Goal: Task Accomplishment & Management: Manage account settings

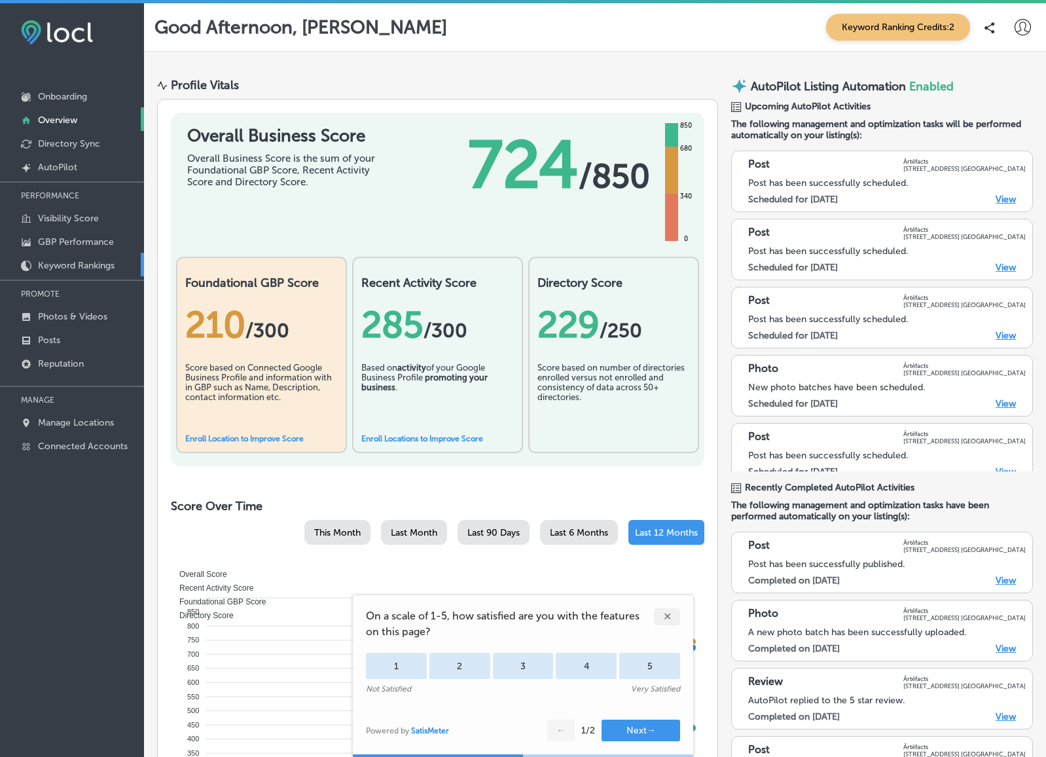
click at [70, 261] on p "Keyword Rankings" at bounding box center [76, 265] width 77 height 11
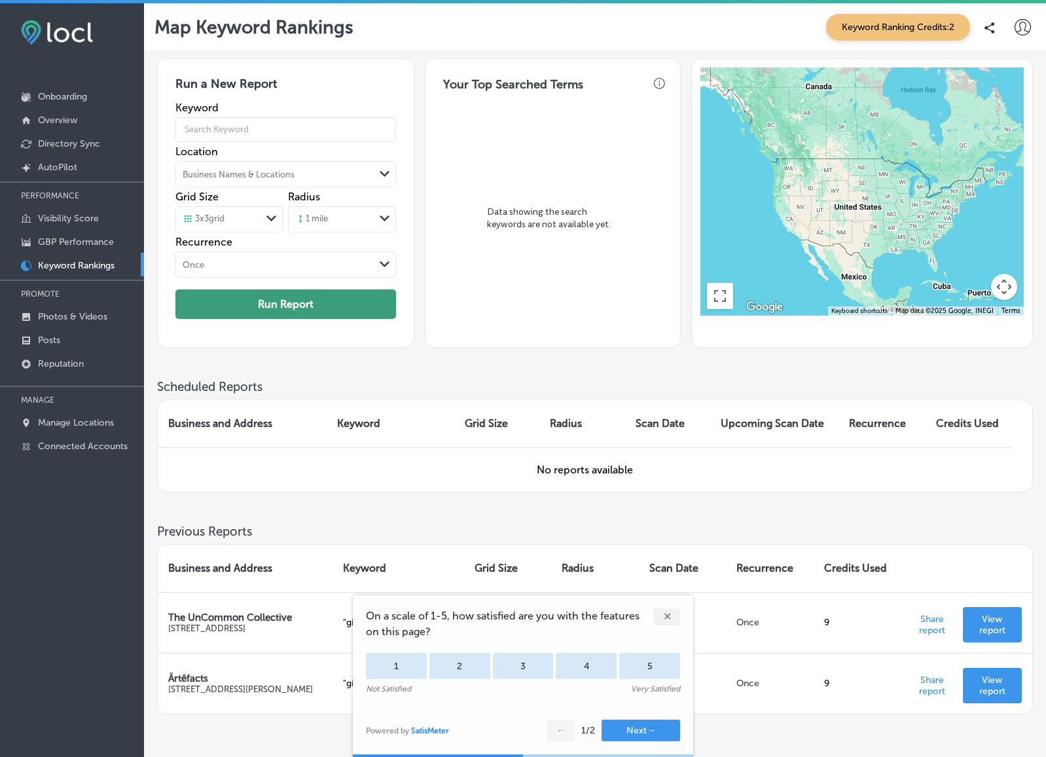
click at [297, 298] on button "Run Report" at bounding box center [285, 303] width 221 height 29
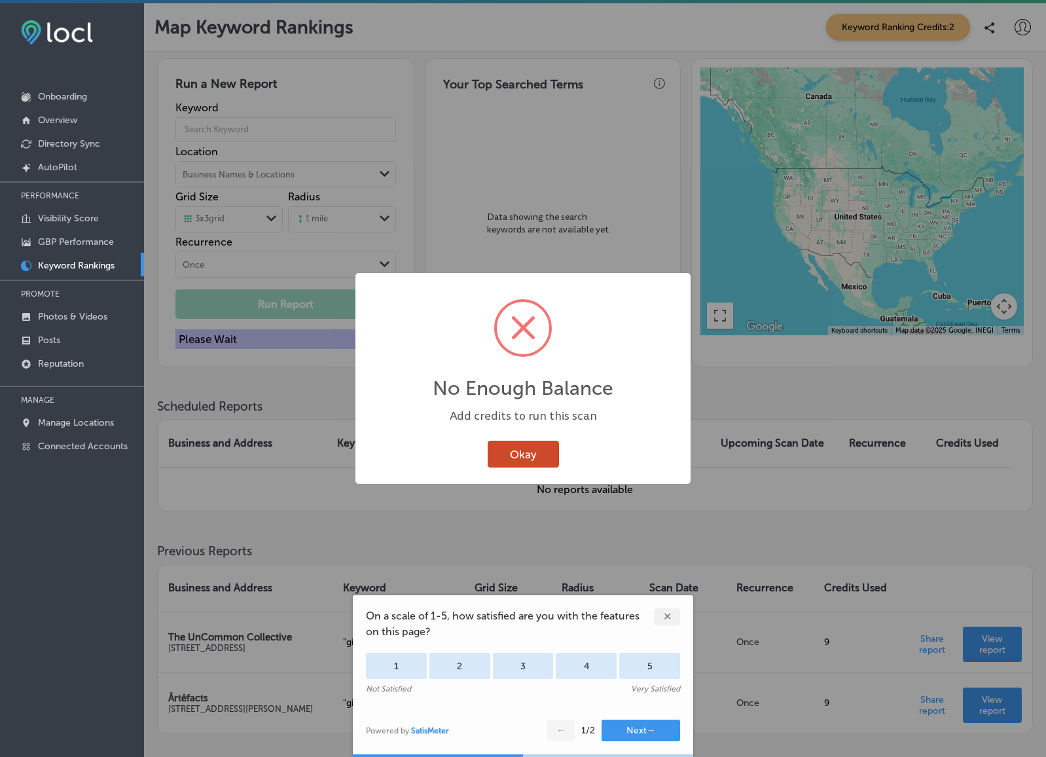
click at [526, 455] on button "Okay" at bounding box center [523, 454] width 71 height 27
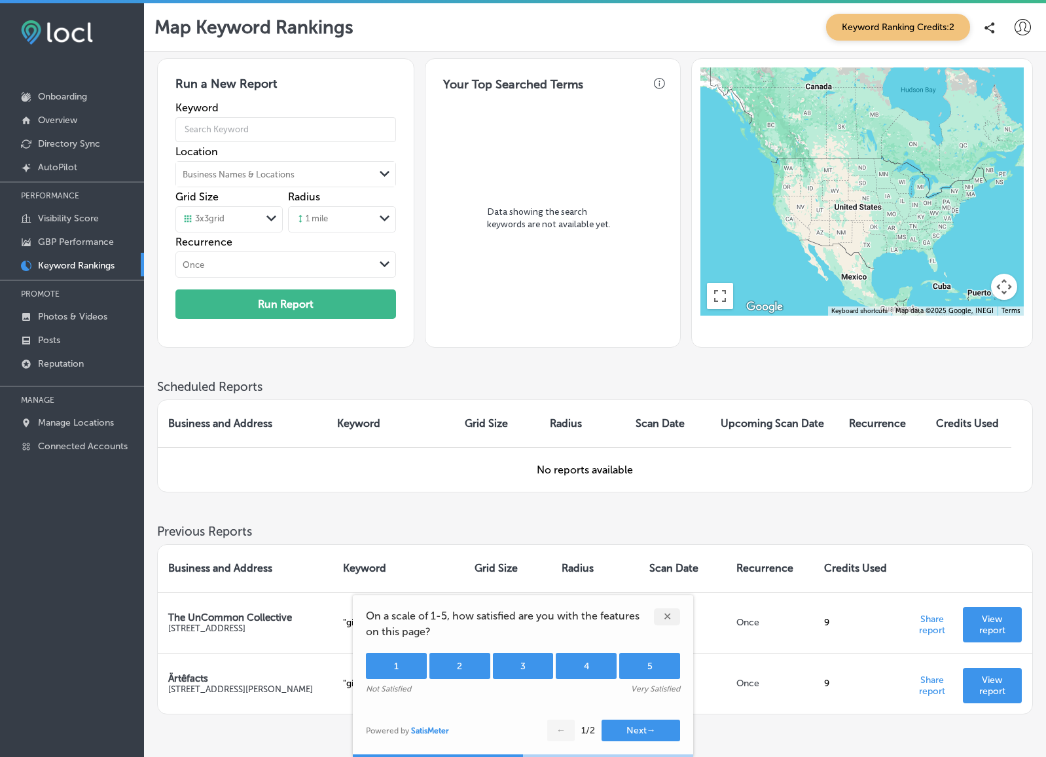
scroll to position [3, 0]
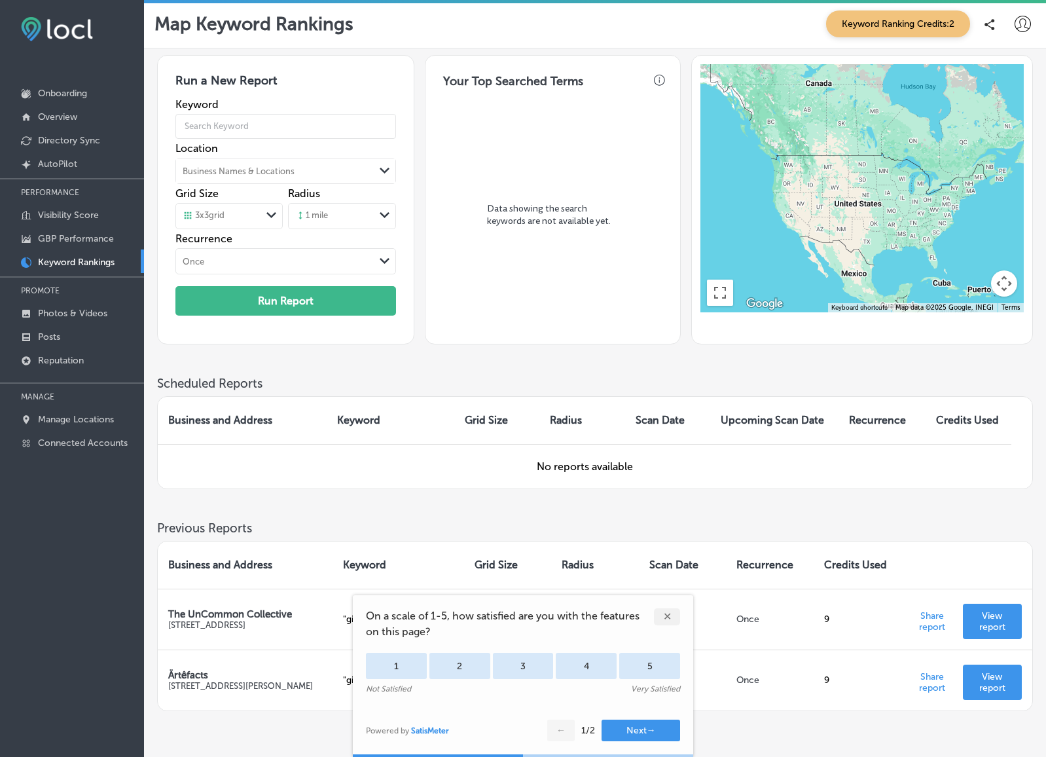
click at [789, 481] on td "No reports available" at bounding box center [585, 466] width 854 height 45
click at [872, 715] on div "Previous Reports Business and Address Keyword Grid Size Radius Scan Date Recurr…" at bounding box center [595, 631] width 876 height 222
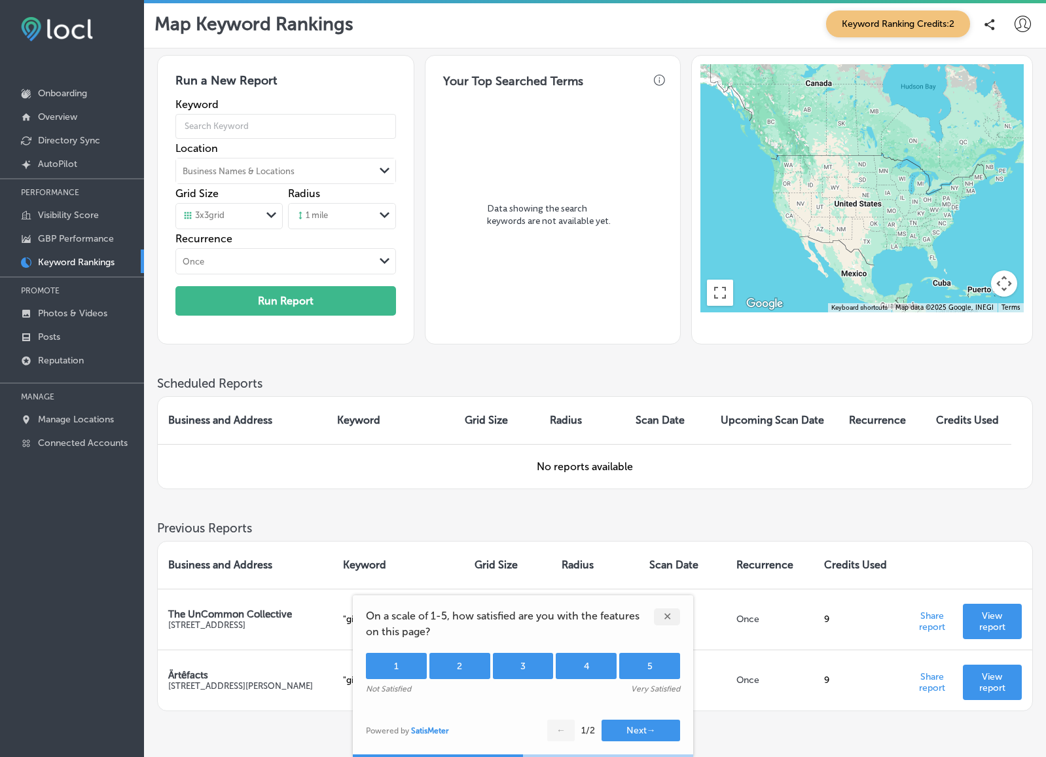
click at [651, 660] on div "5" at bounding box center [649, 666] width 61 height 26
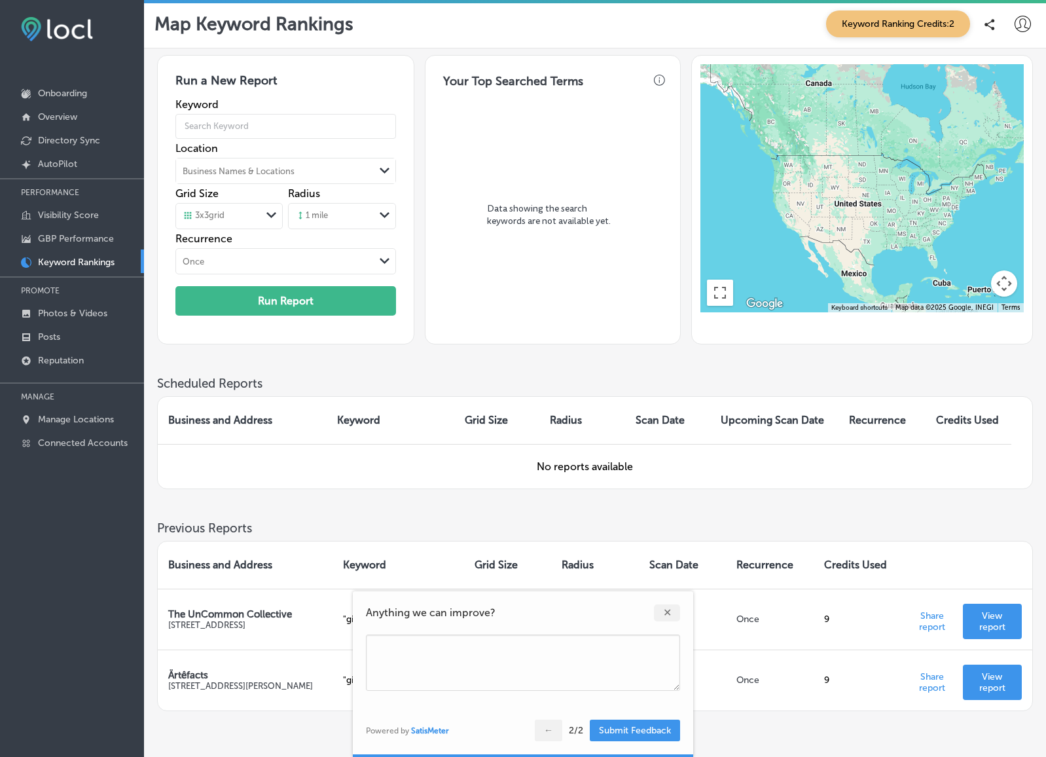
click at [609, 733] on button "Submit Feedback" at bounding box center [635, 730] width 90 height 22
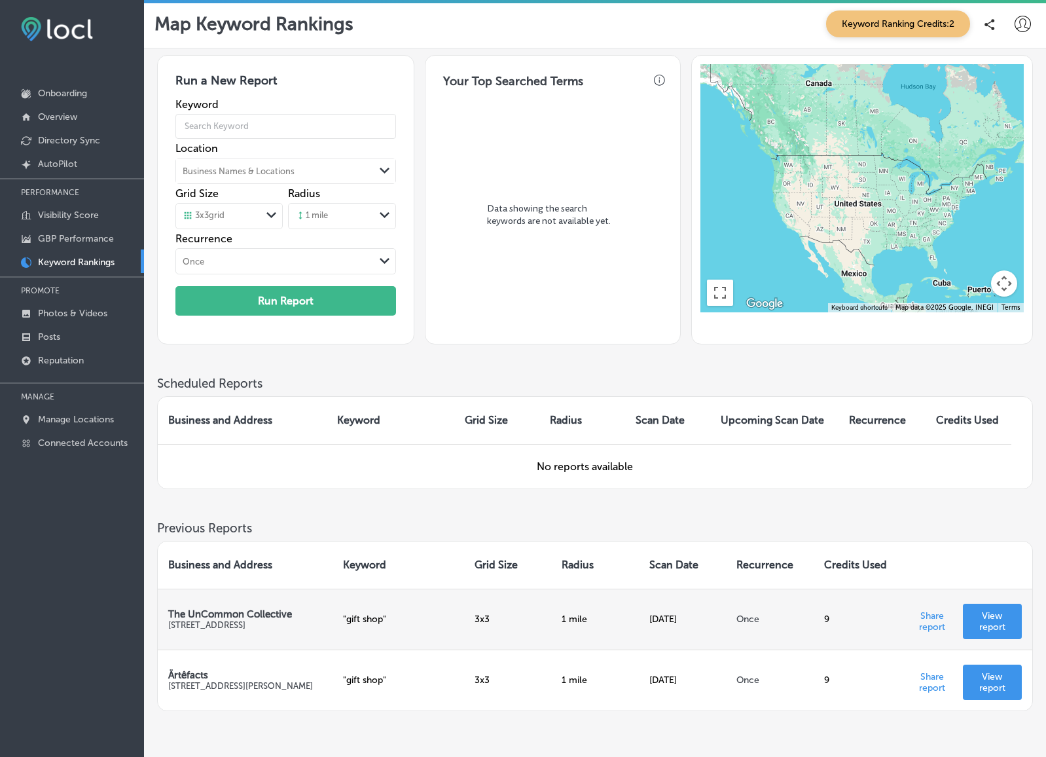
click at [996, 623] on p "View report" at bounding box center [992, 621] width 38 height 22
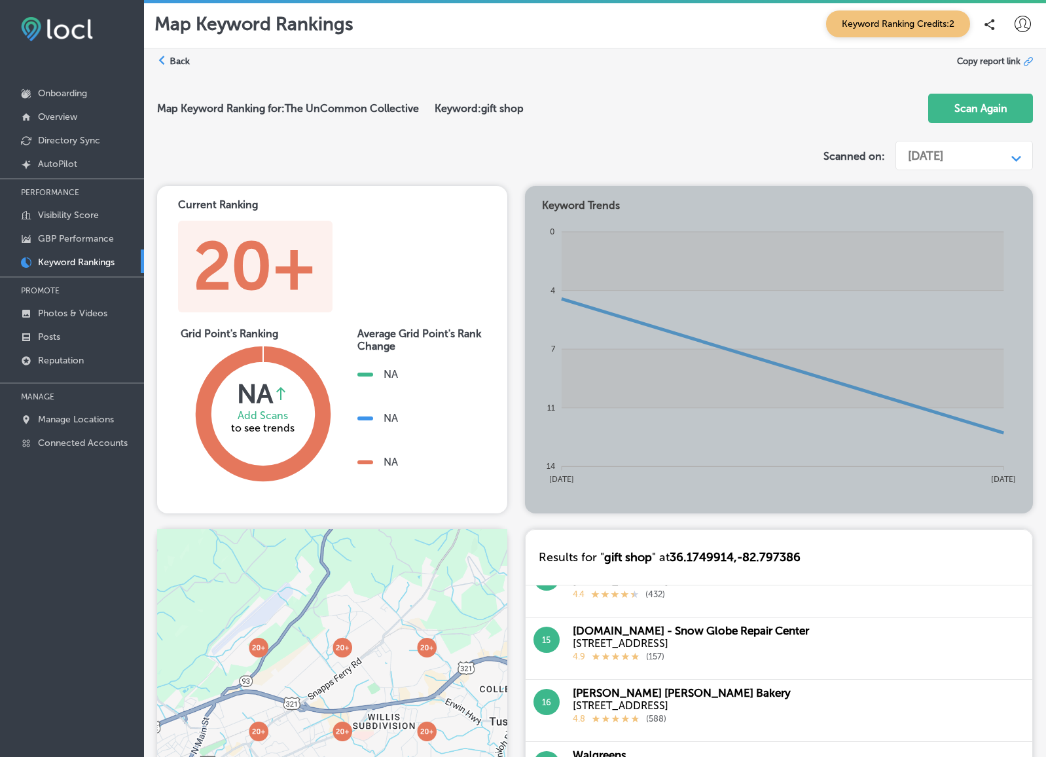
scroll to position [831, 0]
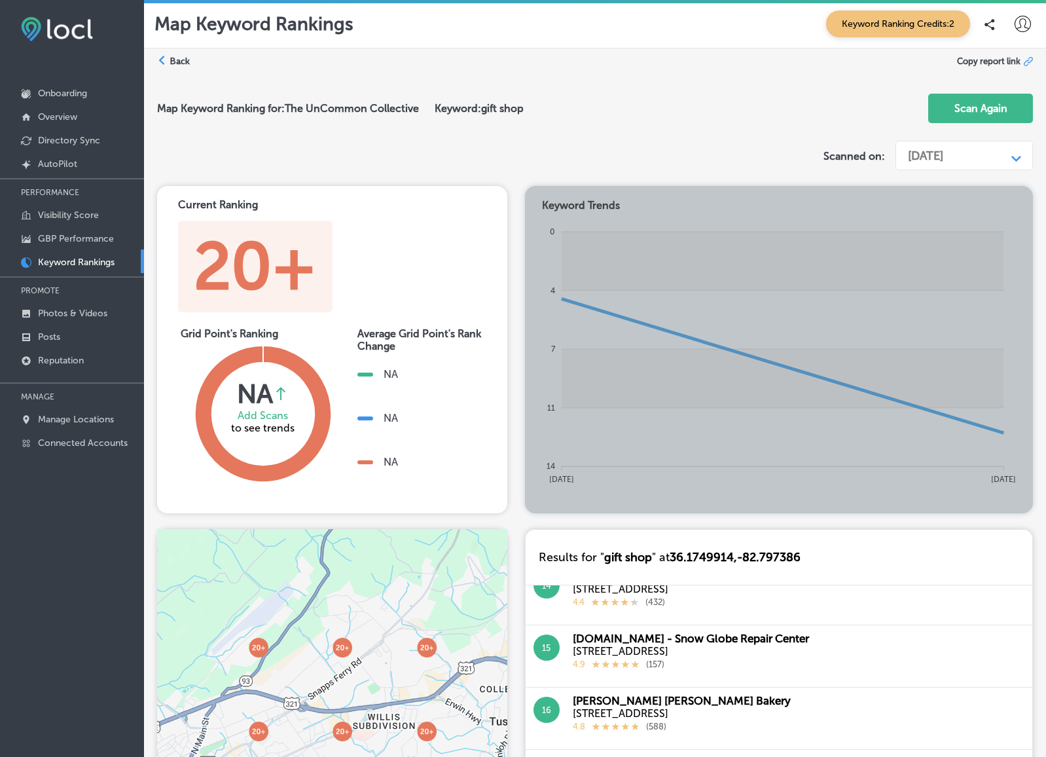
click at [168, 58] on div "Back" at bounding box center [173, 61] width 33 height 12
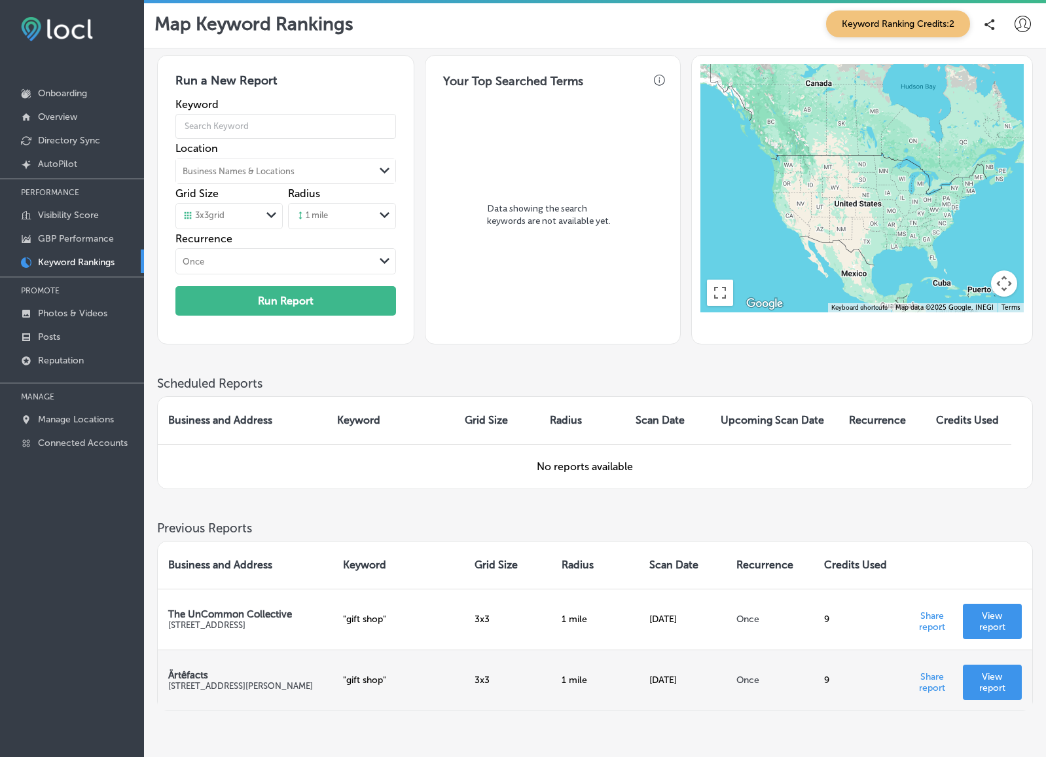
click at [982, 674] on p "View report" at bounding box center [992, 682] width 38 height 22
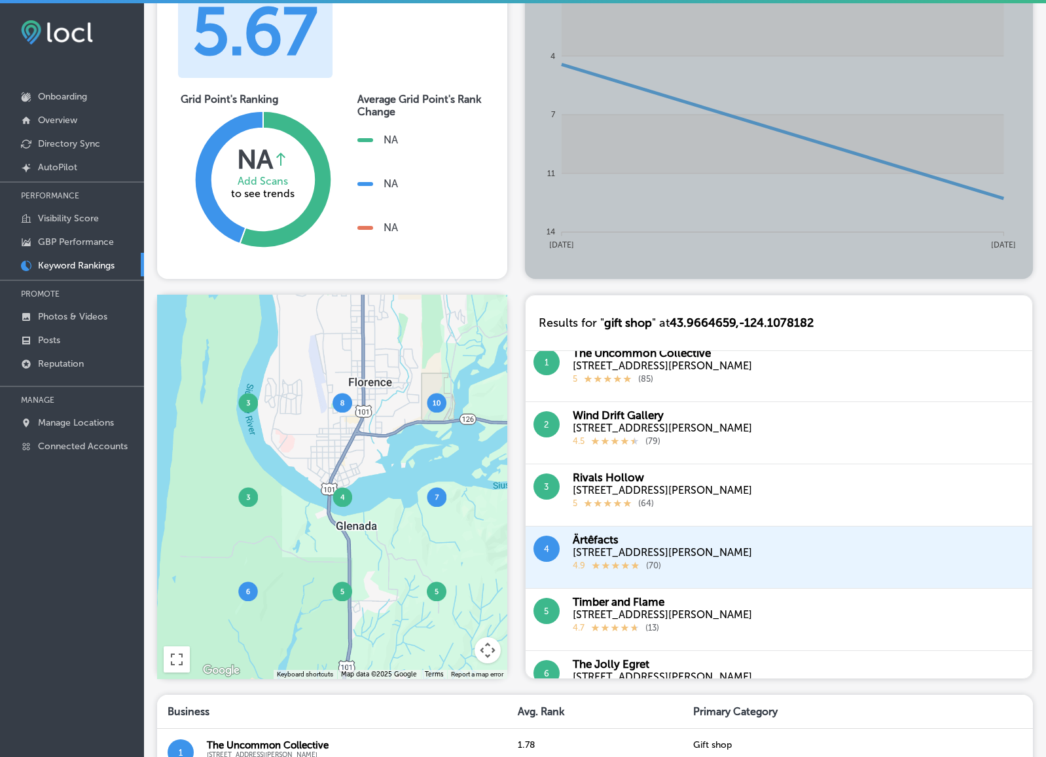
scroll to position [233, 0]
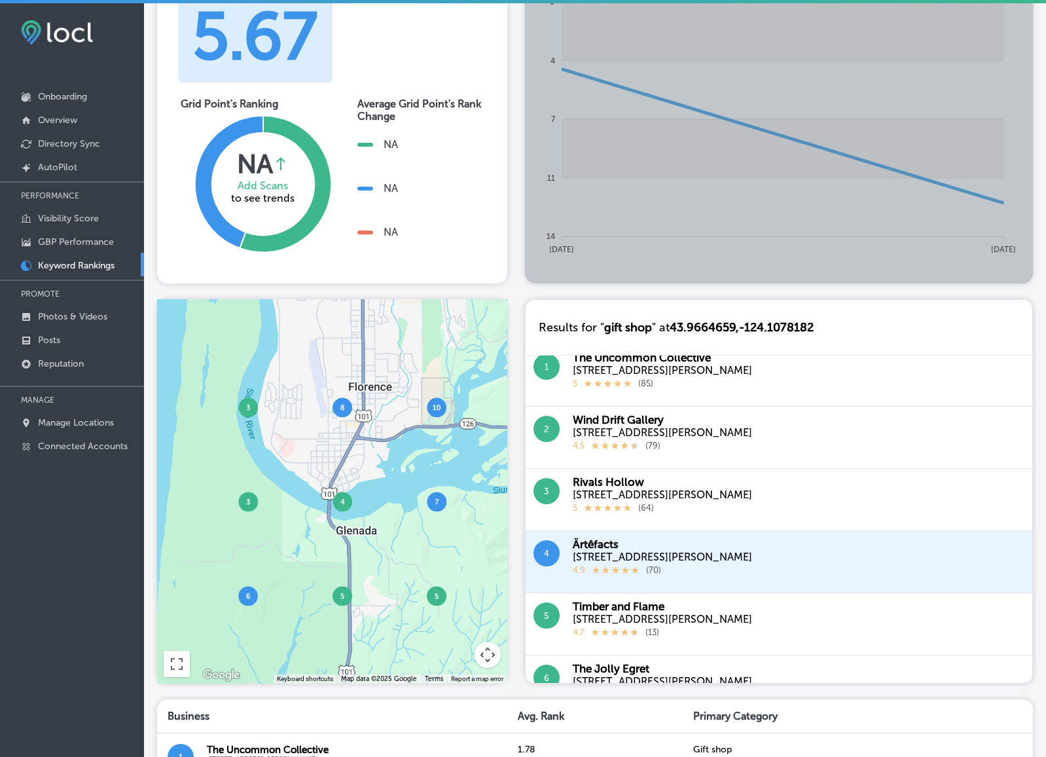
click at [588, 488] on div "1312 Bay St, Florence, OR 97439" at bounding box center [662, 494] width 179 height 12
click at [601, 367] on div "1300 Bay St, Florence, OR 97439" at bounding box center [662, 370] width 179 height 12
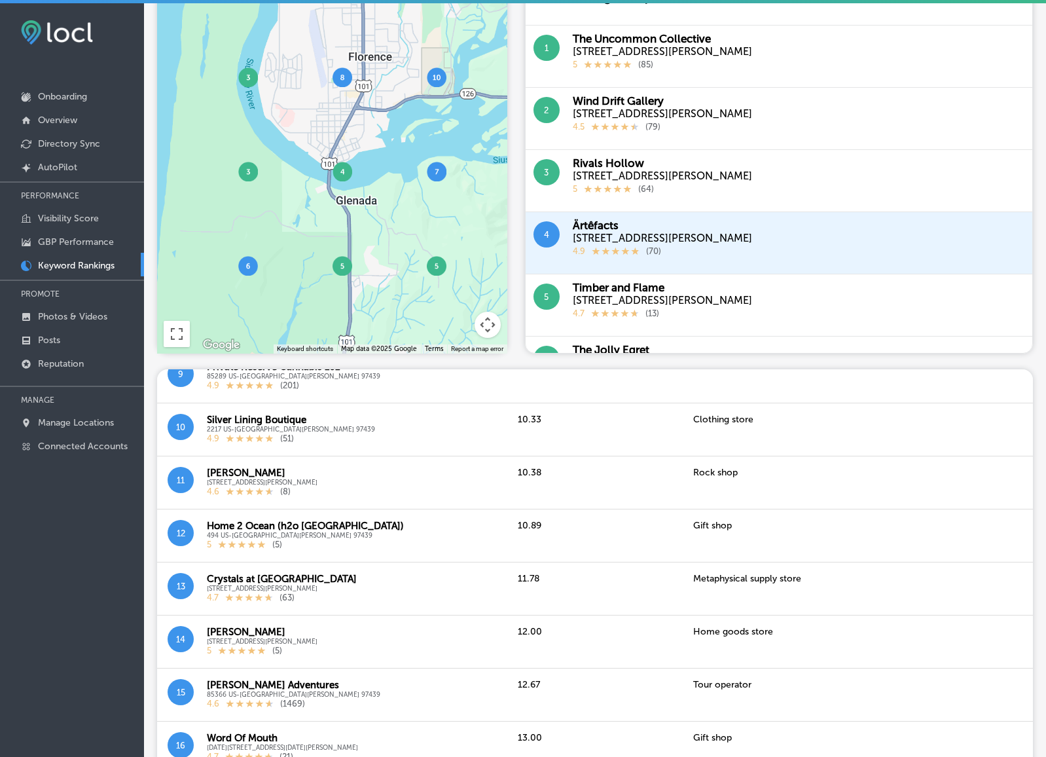
scroll to position [634, 0]
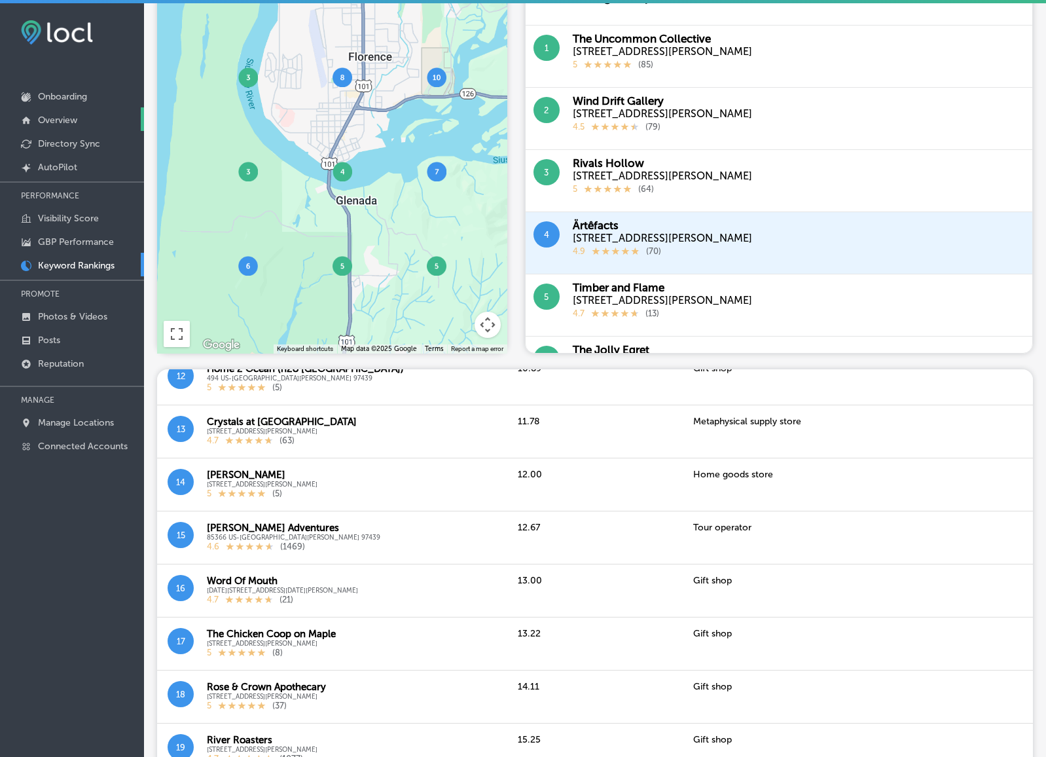
click at [48, 119] on p "Overview" at bounding box center [57, 120] width 39 height 11
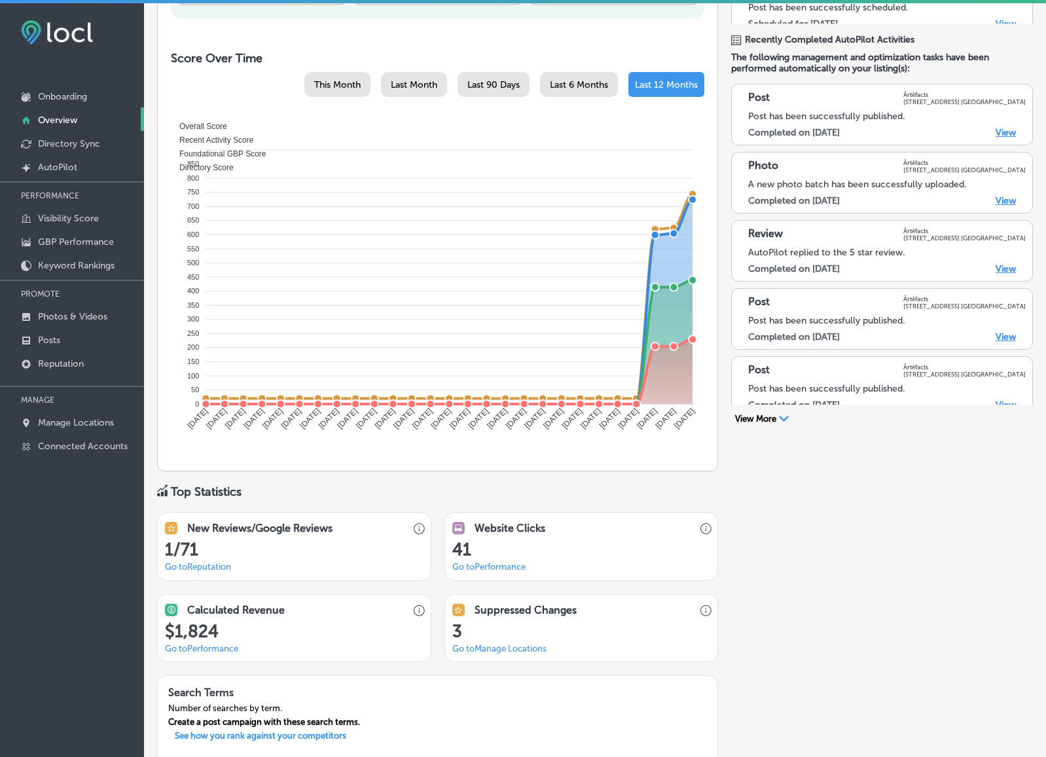
scroll to position [450, 0]
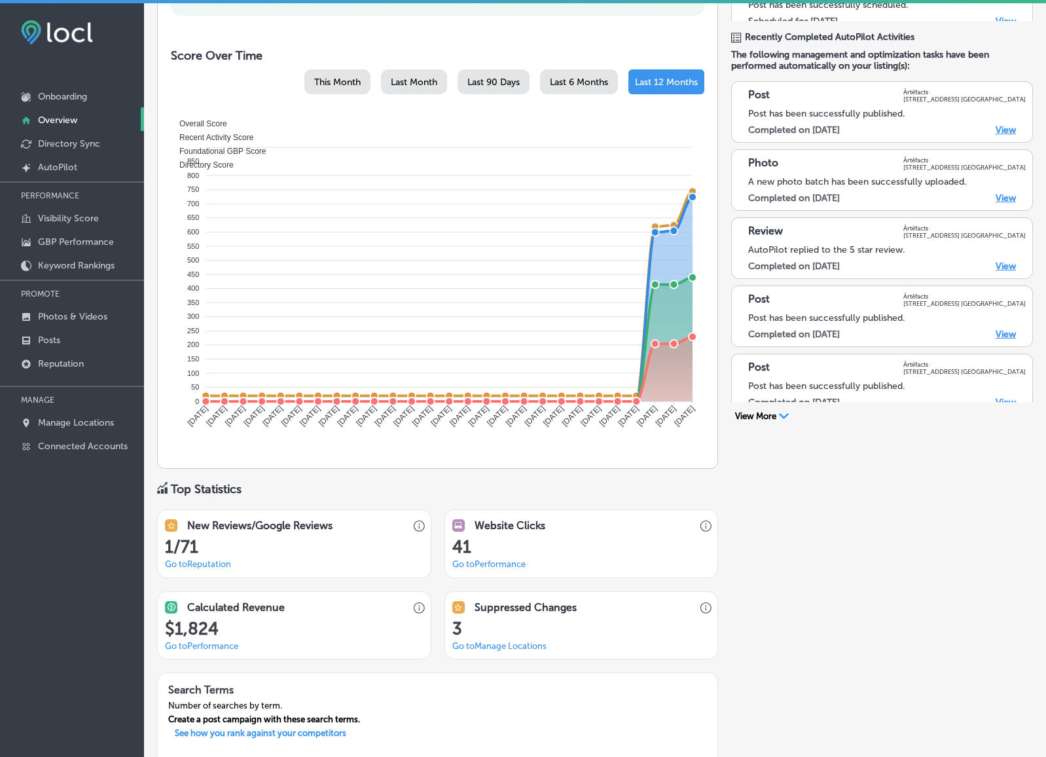
click at [220, 565] on link "Go to Reputation" at bounding box center [198, 564] width 66 height 10
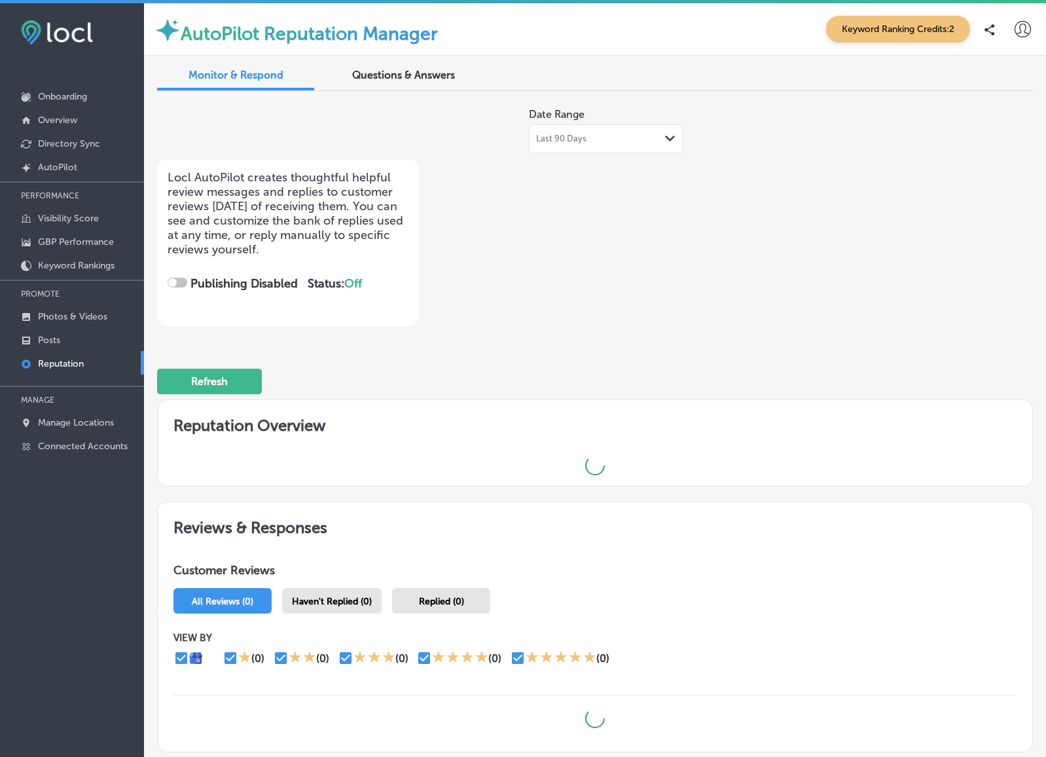
checkbox input "true"
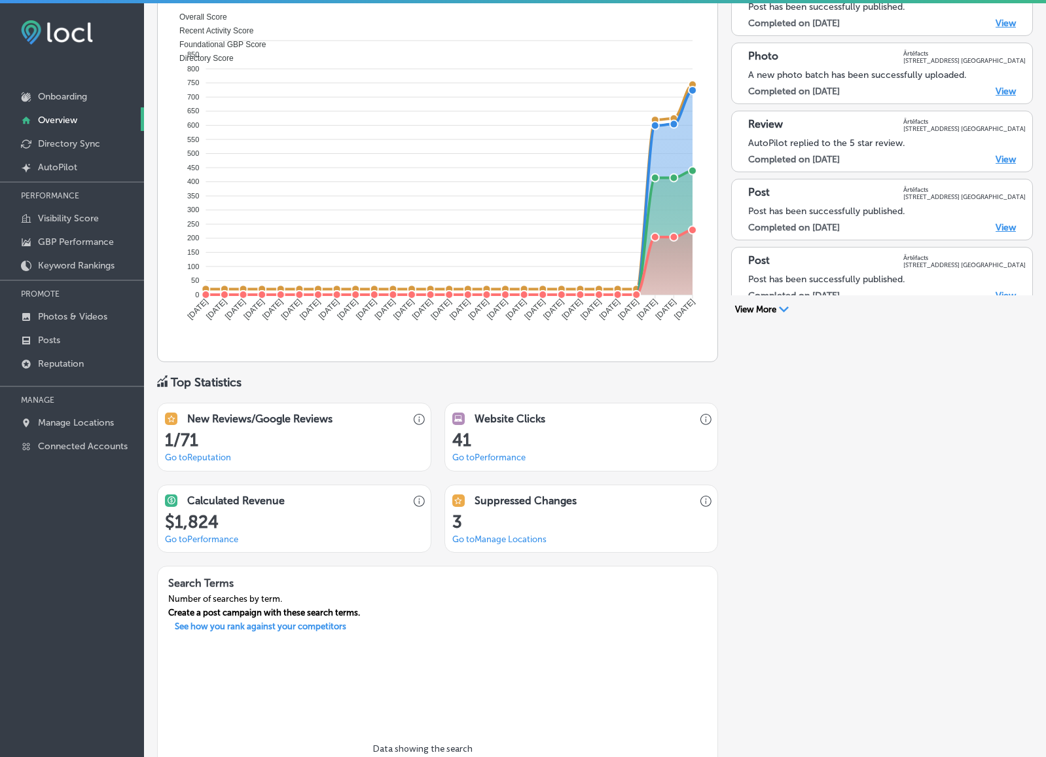
scroll to position [561, 0]
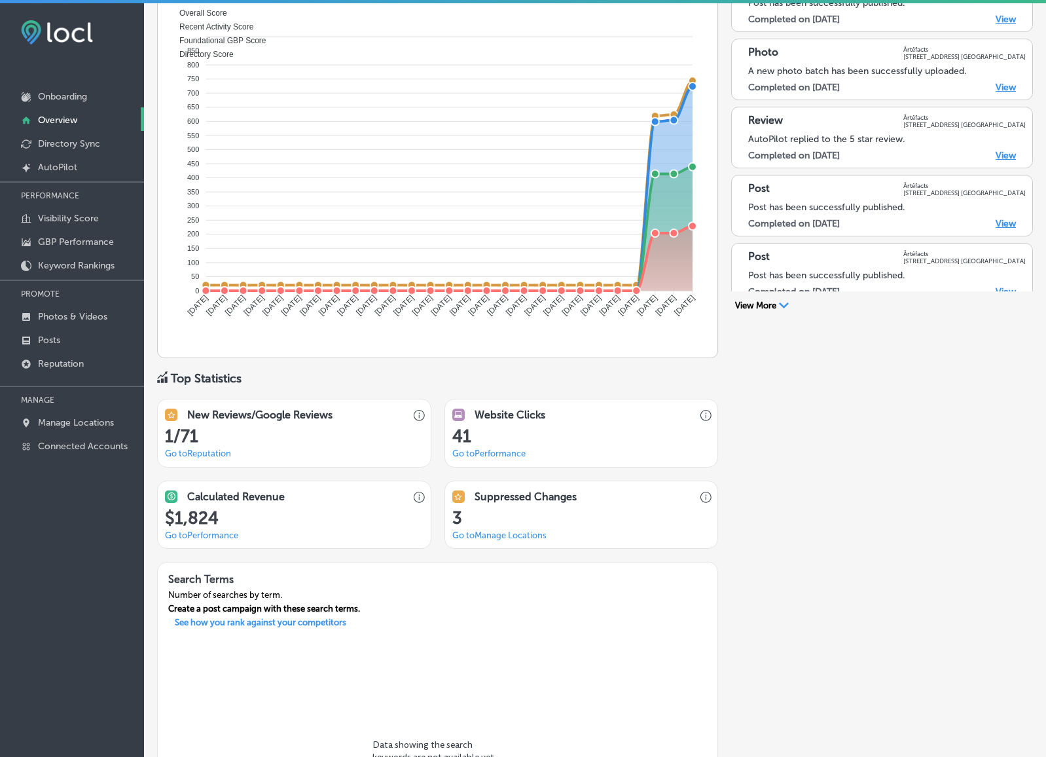
drag, startPoint x: 706, startPoint y: 492, endPoint x: 615, endPoint y: 484, distance: 91.3
click at [689, 488] on div "DE44D2D4-748D-402E-B01C-2A5FC0C2CD39 Created with sketchtool. Suppressed Changes" at bounding box center [581, 494] width 273 height 27
click at [516, 532] on link "Go to Manage Locations" at bounding box center [499, 535] width 94 height 10
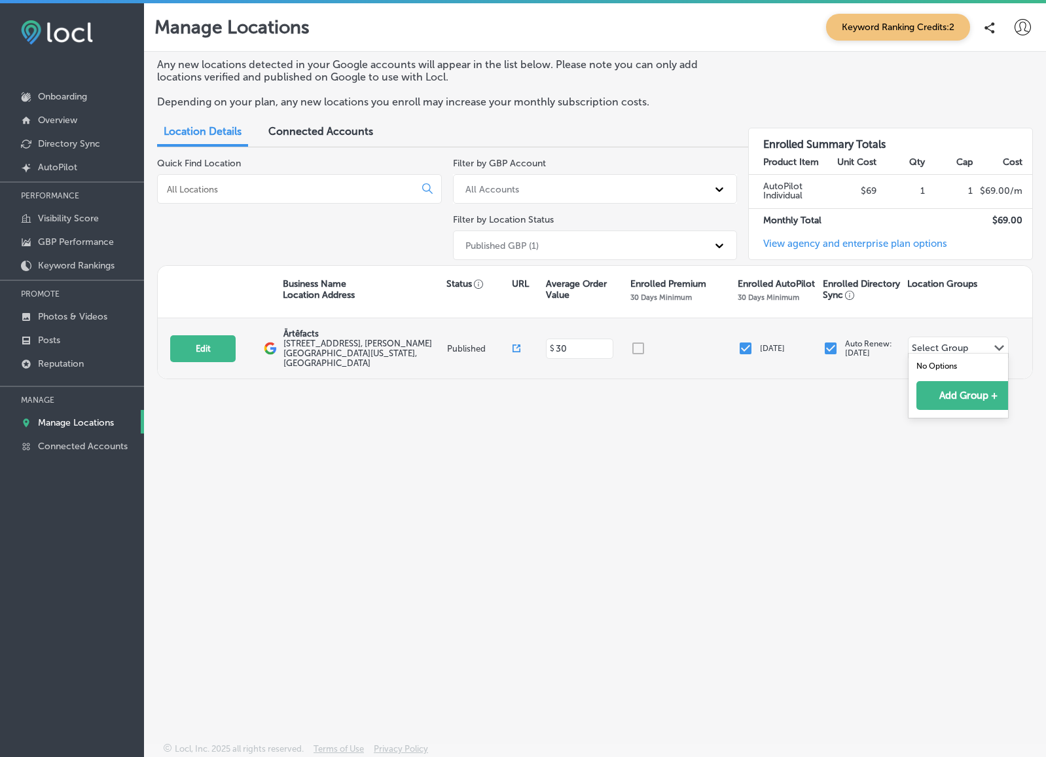
click at [995, 345] on polygon at bounding box center [999, 348] width 10 height 6
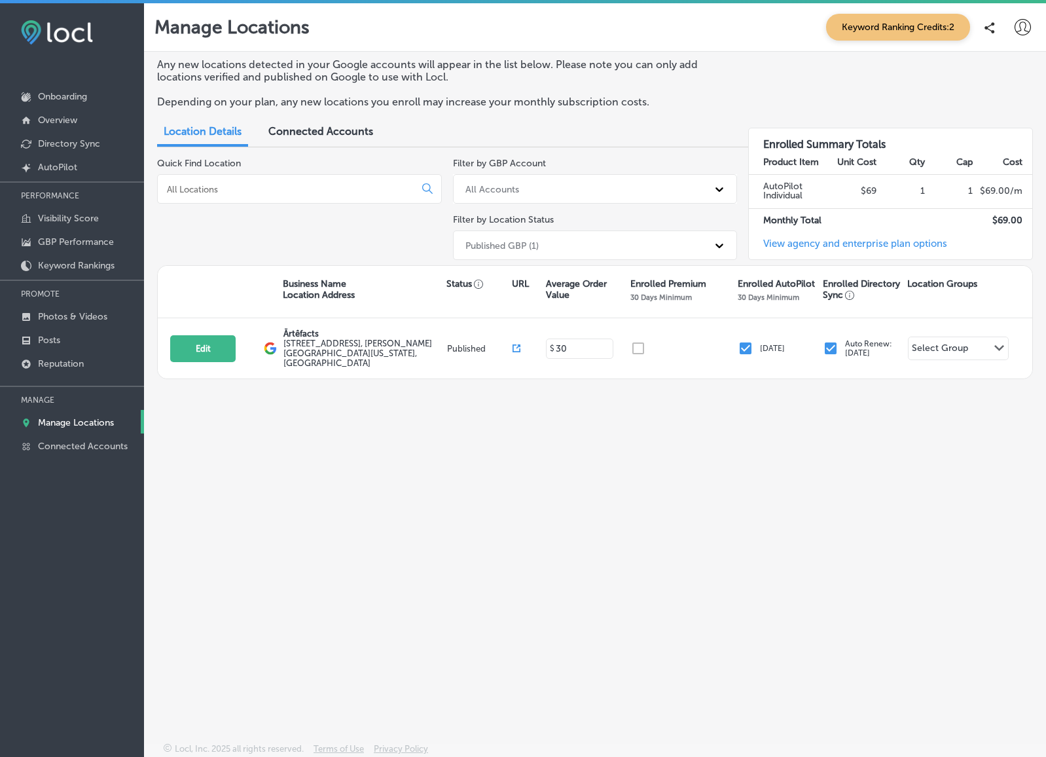
click at [809, 396] on div "Any new locations detected in your Google accounts will appear in the list belo…" at bounding box center [595, 366] width 902 height 629
click at [81, 141] on p "Directory Sync" at bounding box center [69, 143] width 62 height 11
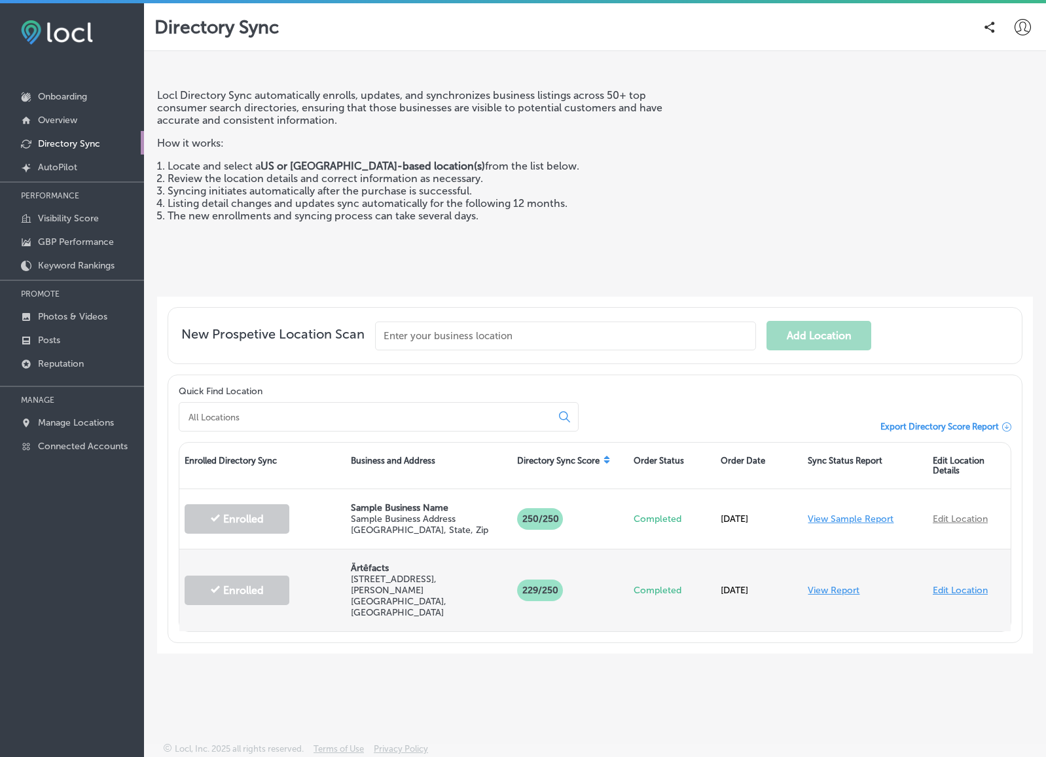
click at [834, 585] on link "View Report" at bounding box center [834, 590] width 52 height 11
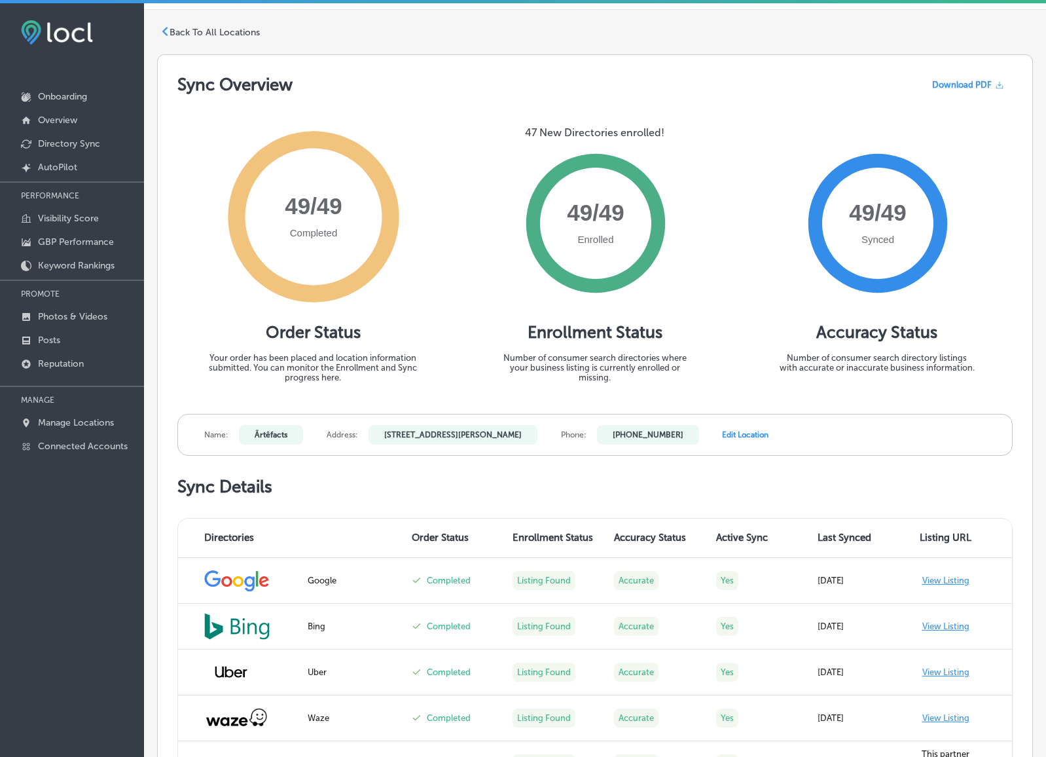
scroll to position [40, 0]
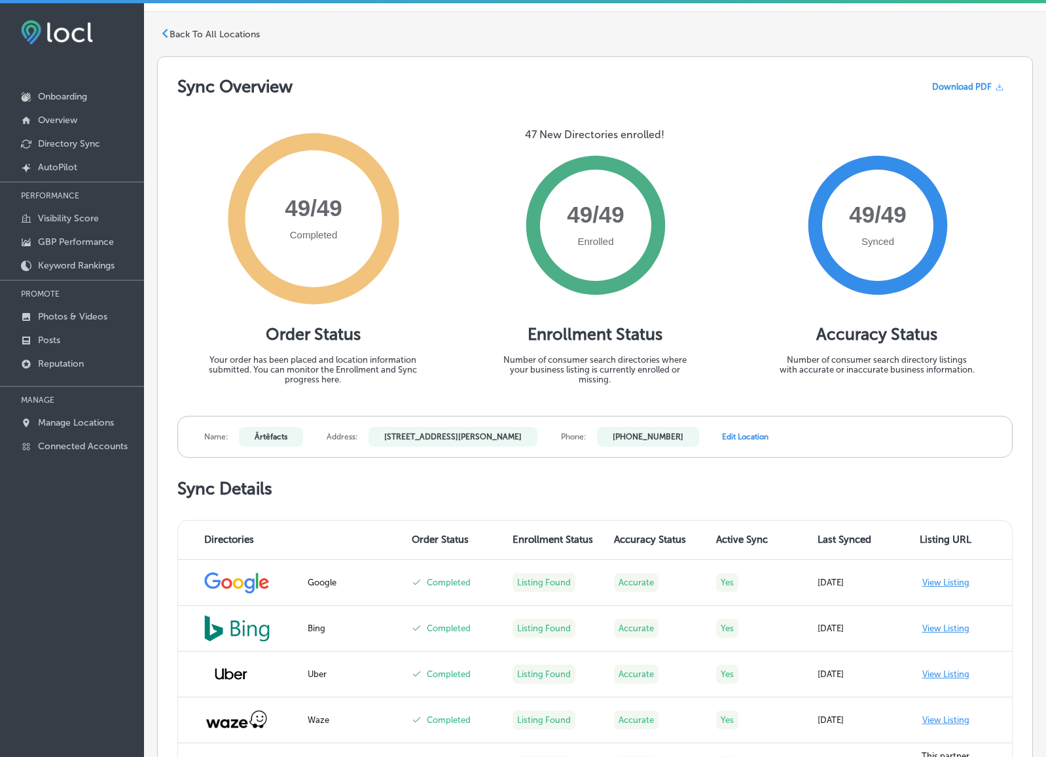
click at [205, 30] on p "Back To All Locations" at bounding box center [215, 34] width 90 height 11
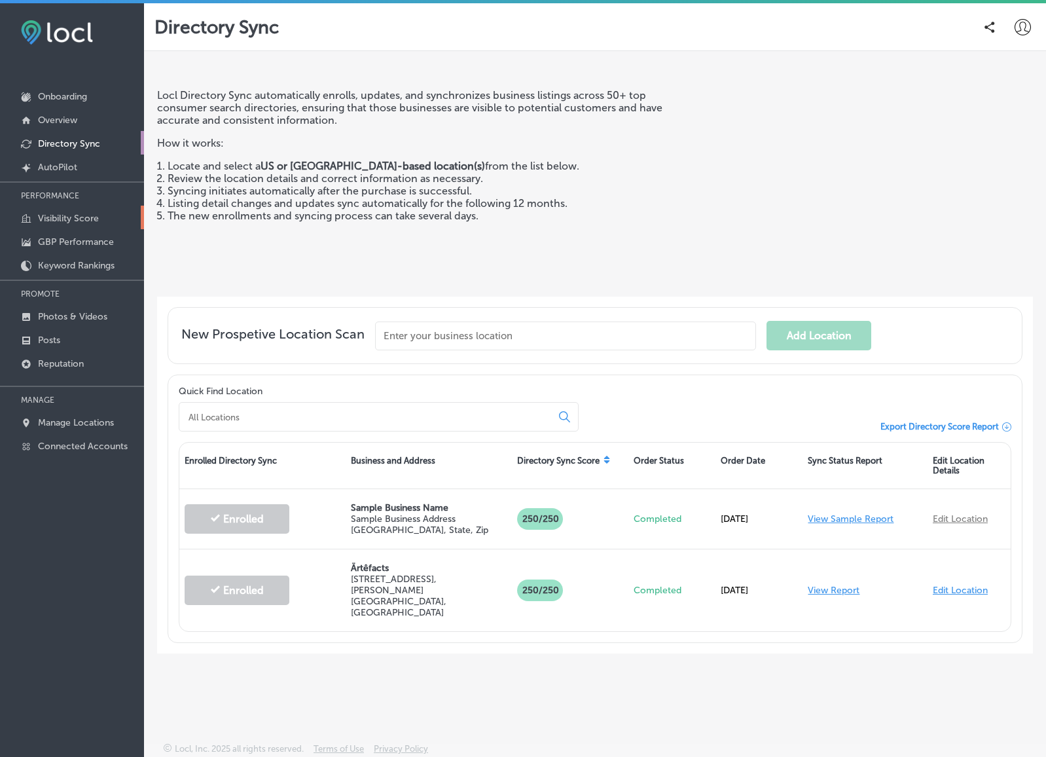
click at [73, 215] on p "Visibility Score" at bounding box center [68, 218] width 61 height 11
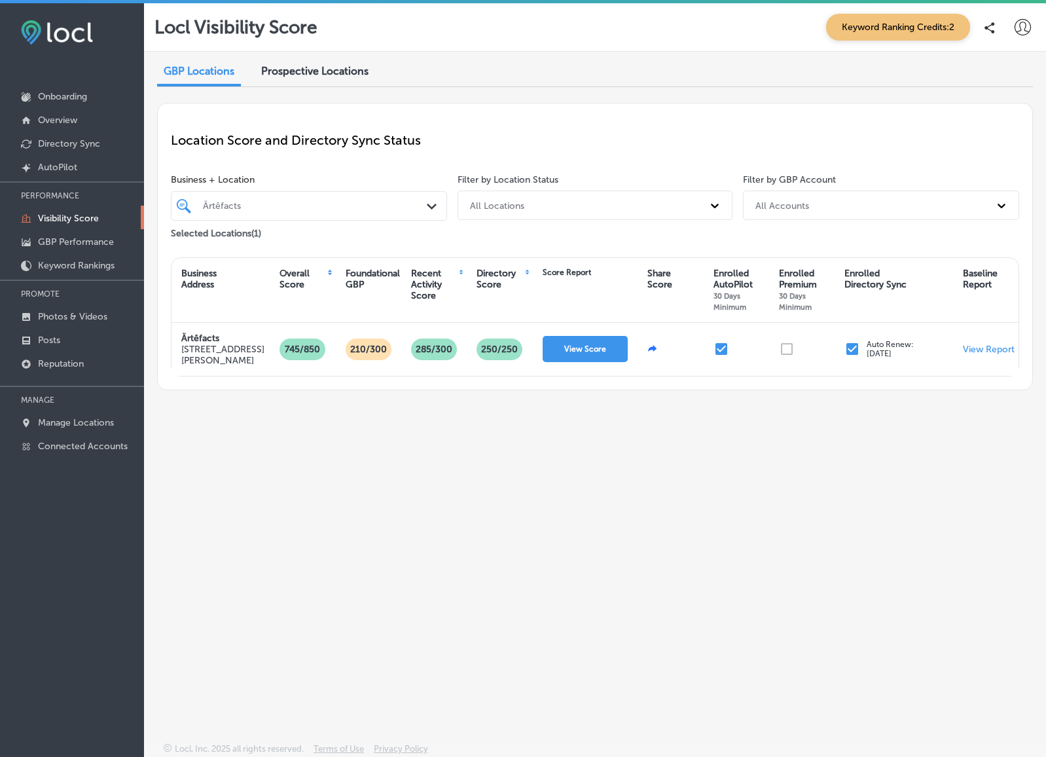
click at [371, 286] on div "Foundational GBP" at bounding box center [373, 279] width 54 height 22
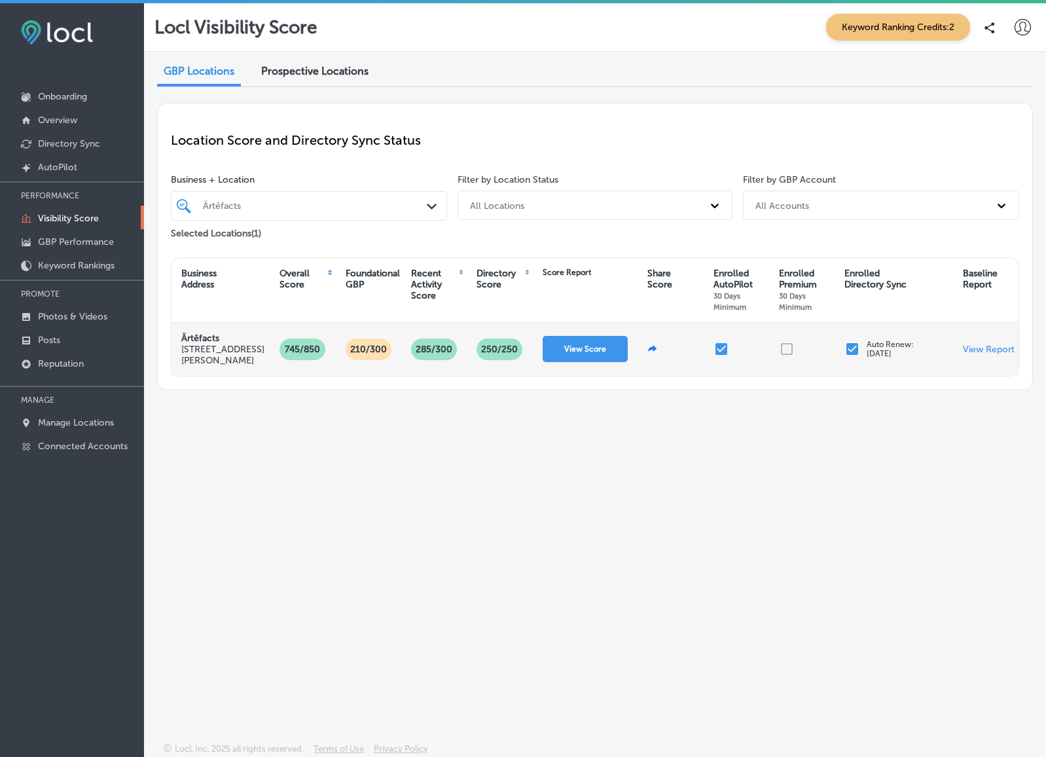
click at [369, 347] on p "210/300" at bounding box center [368, 349] width 47 height 22
click at [979, 350] on p "View Report" at bounding box center [989, 349] width 52 height 11
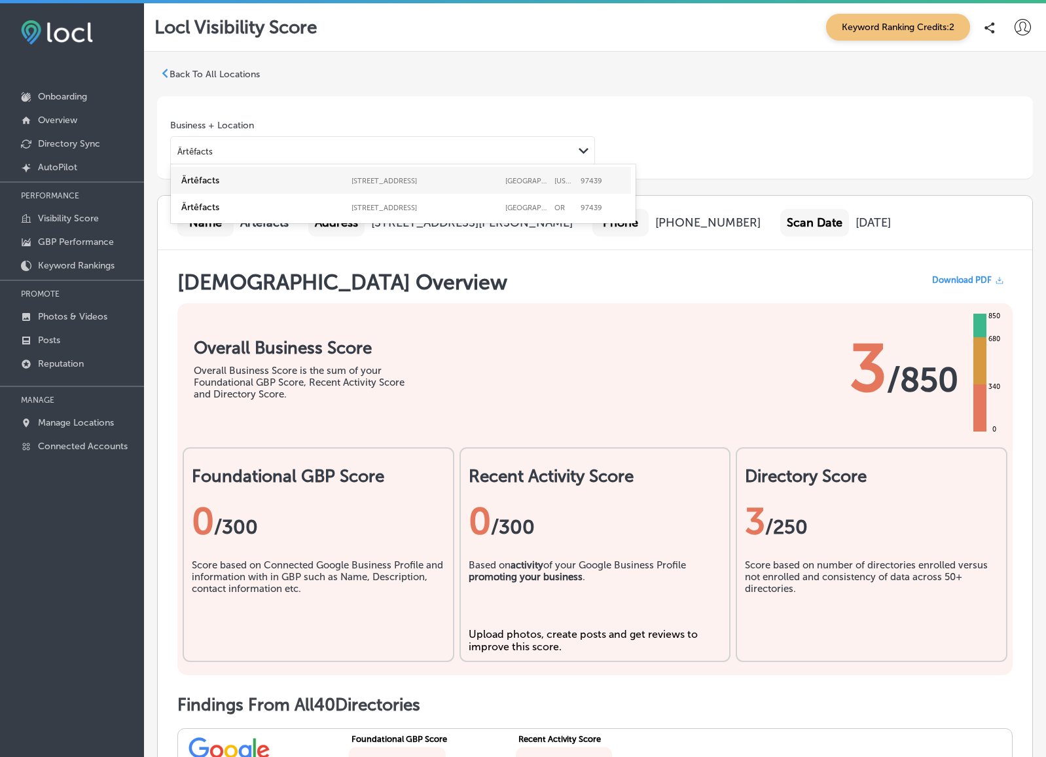
click at [580, 148] on polygon at bounding box center [584, 151] width 10 height 6
click at [213, 176] on label "Ärtêfacts" at bounding box center [263, 180] width 164 height 11
click at [571, 150] on div "Ärtêfacts" at bounding box center [372, 151] width 403 height 18
click at [198, 204] on label "Ärtêfacts" at bounding box center [263, 207] width 164 height 11
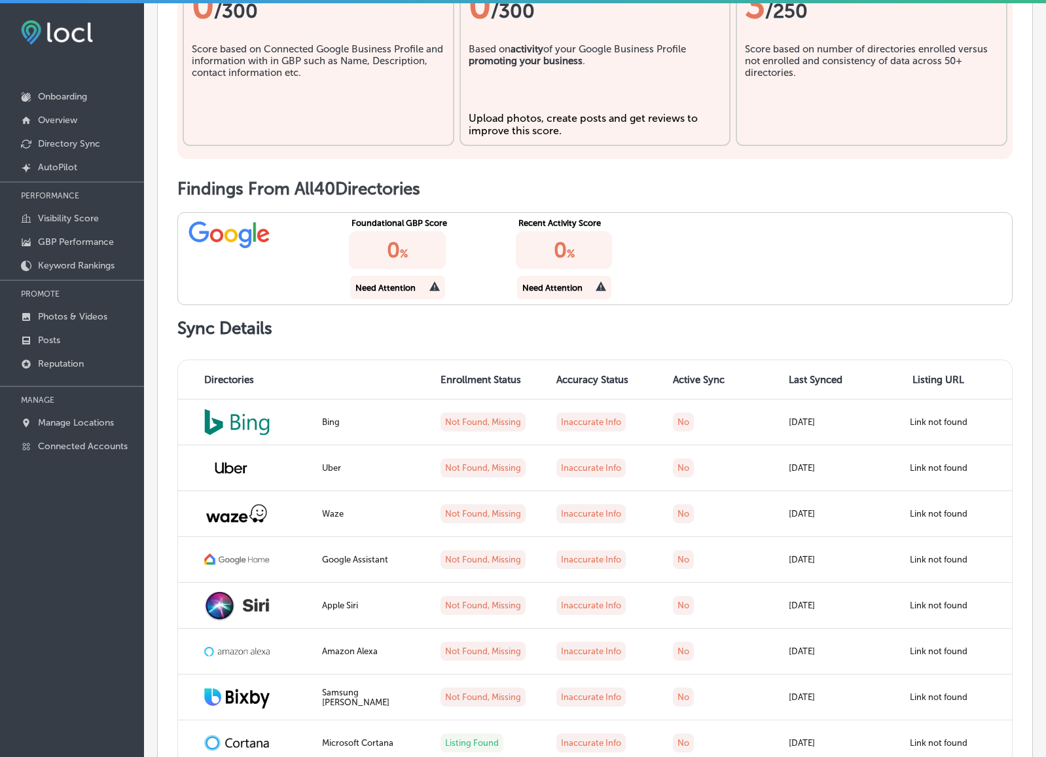
scroll to position [564, 0]
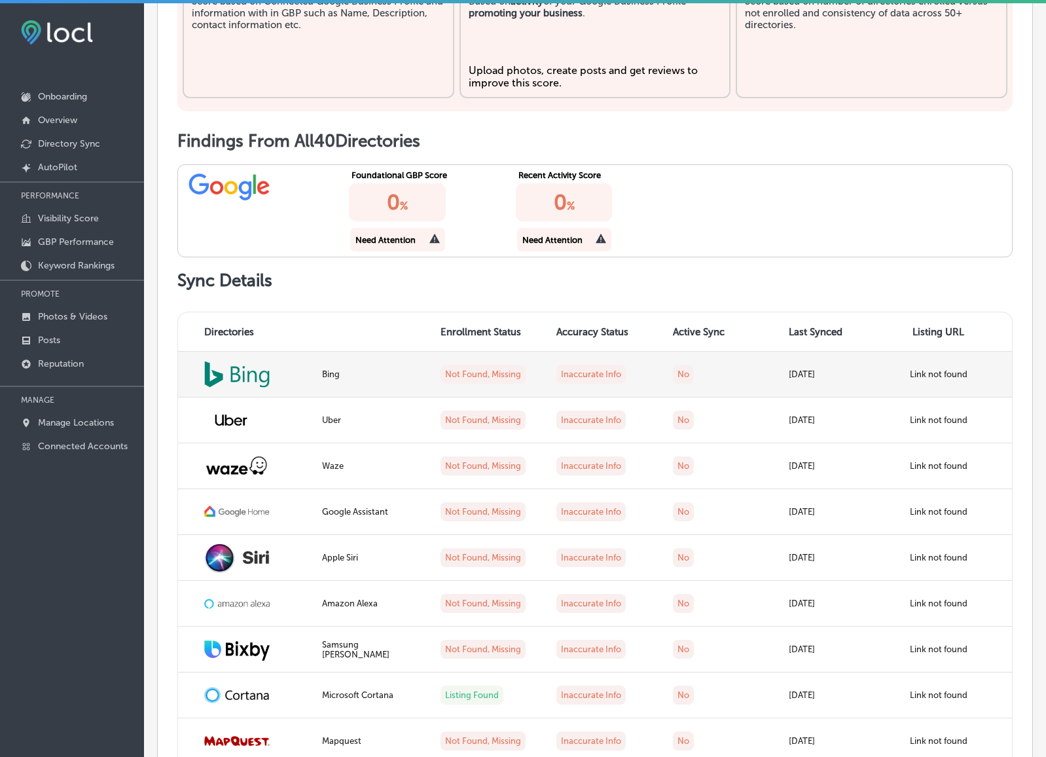
click at [926, 375] on label "Link not found" at bounding box center [939, 374] width 58 height 10
click at [255, 369] on img at bounding box center [236, 374] width 65 height 27
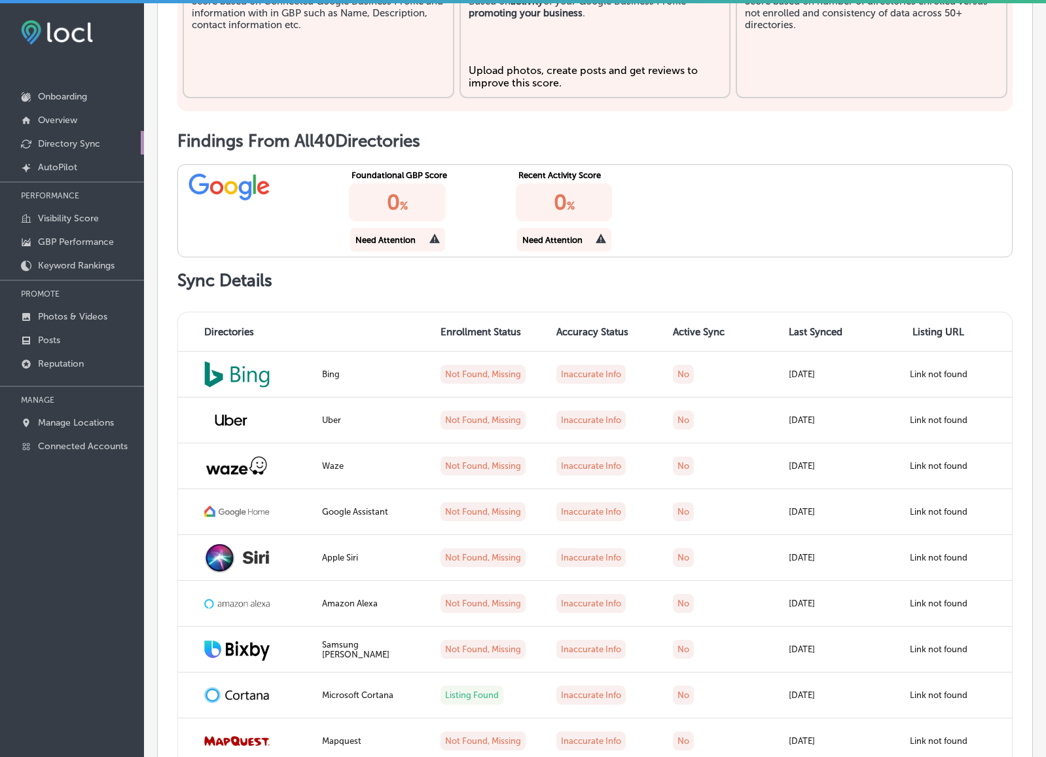
click at [66, 143] on p "Directory Sync" at bounding box center [69, 143] width 62 height 11
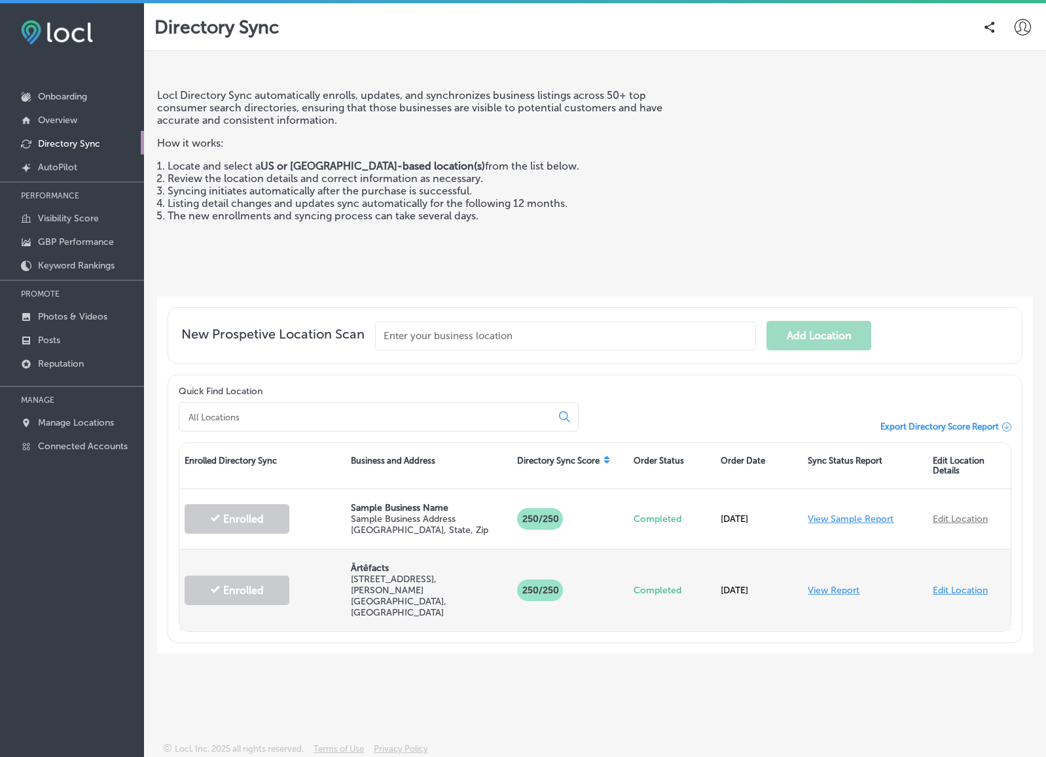
click at [429, 583] on p "[STREET_ADDRESS][PERSON_NAME]" at bounding box center [429, 595] width 156 height 45
click at [833, 585] on link "View Report" at bounding box center [834, 590] width 52 height 11
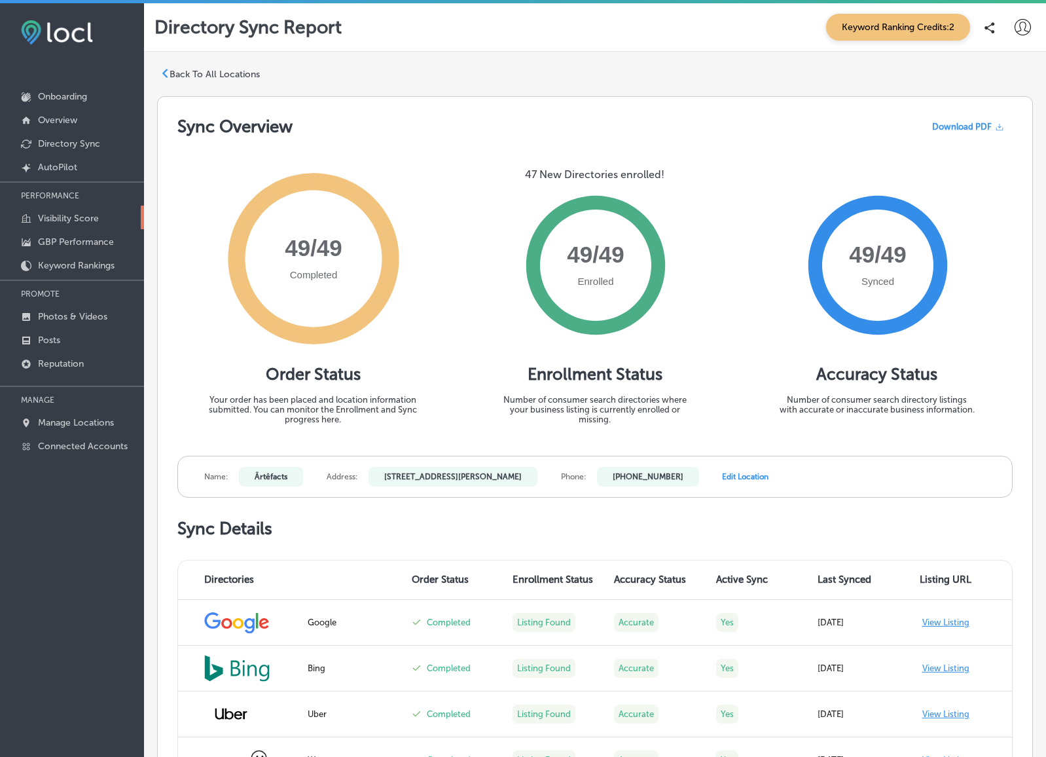
click at [78, 218] on p "Visibility Score" at bounding box center [68, 218] width 61 height 11
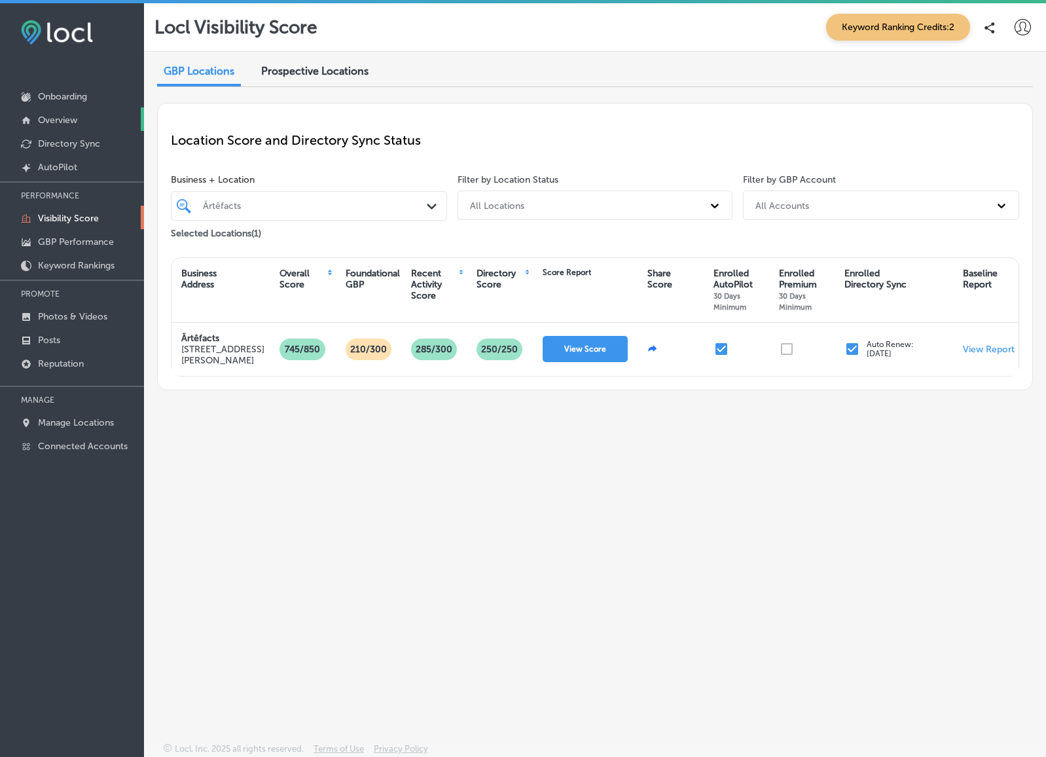
click at [65, 122] on p "Overview" at bounding box center [57, 120] width 39 height 11
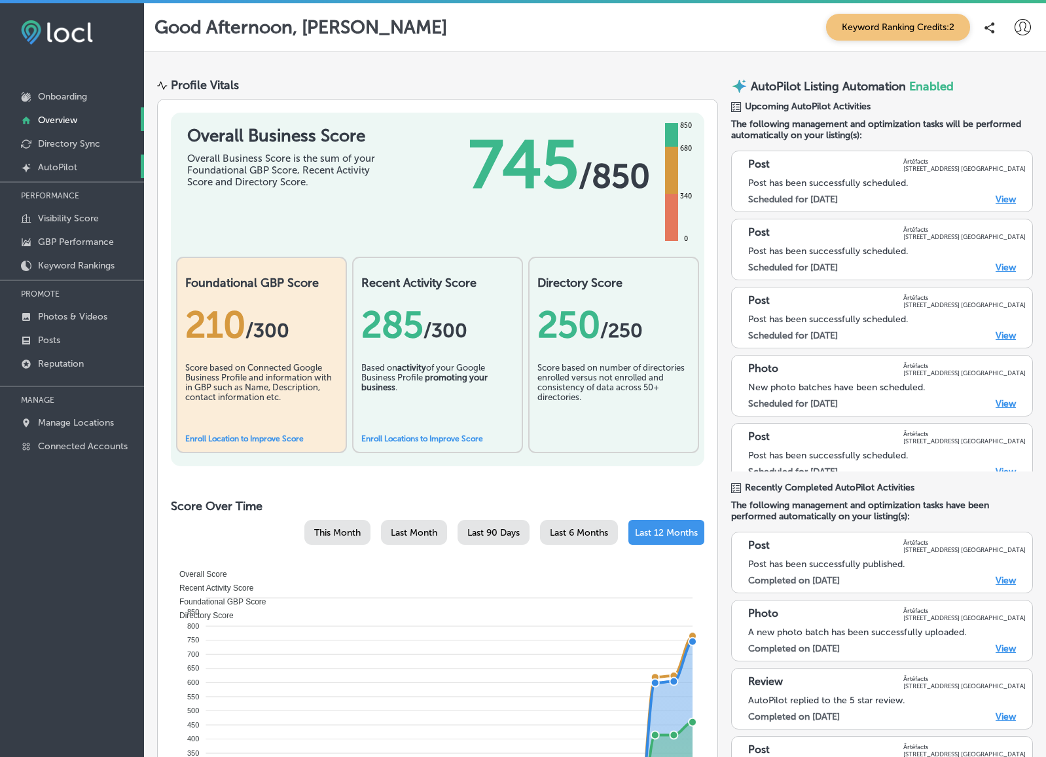
click at [67, 163] on p "AutoPilot" at bounding box center [57, 167] width 39 height 11
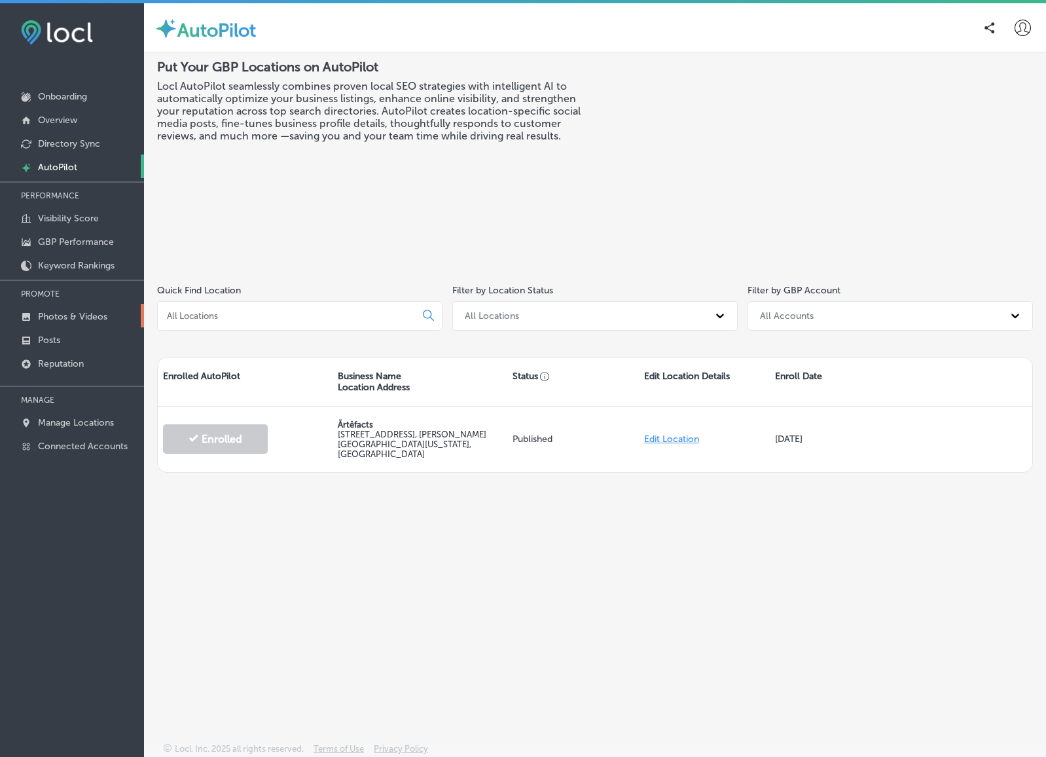
click at [72, 314] on p "Photos & Videos" at bounding box center [72, 316] width 69 height 11
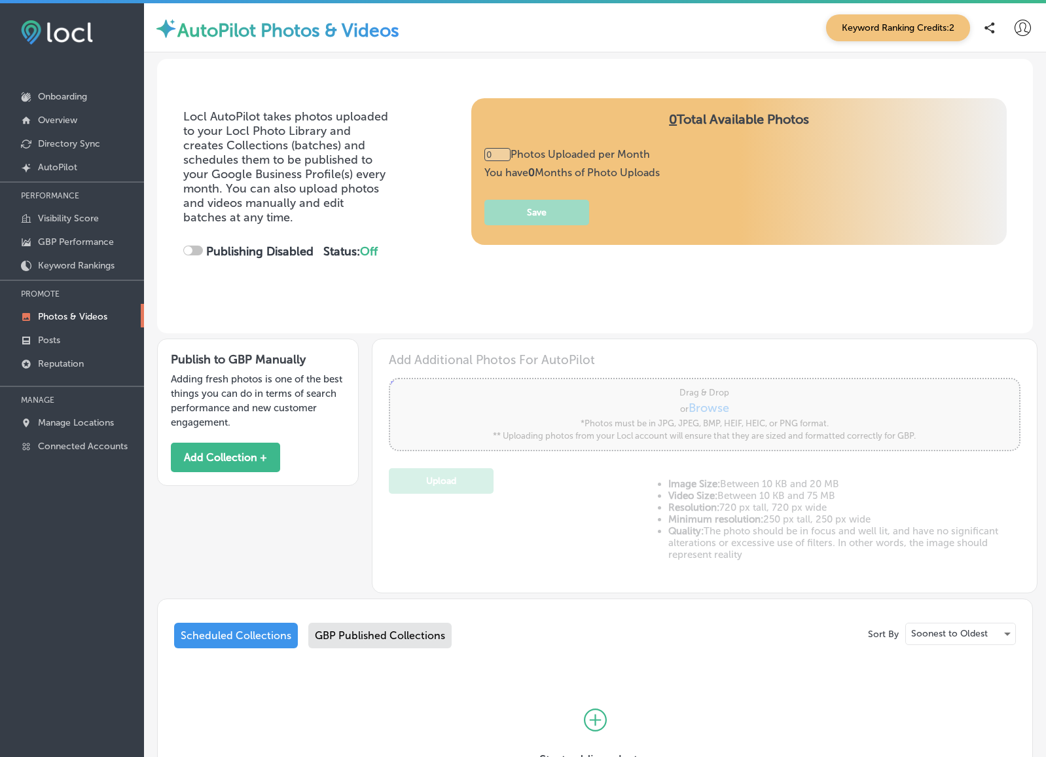
type input "5"
checkbox input "true"
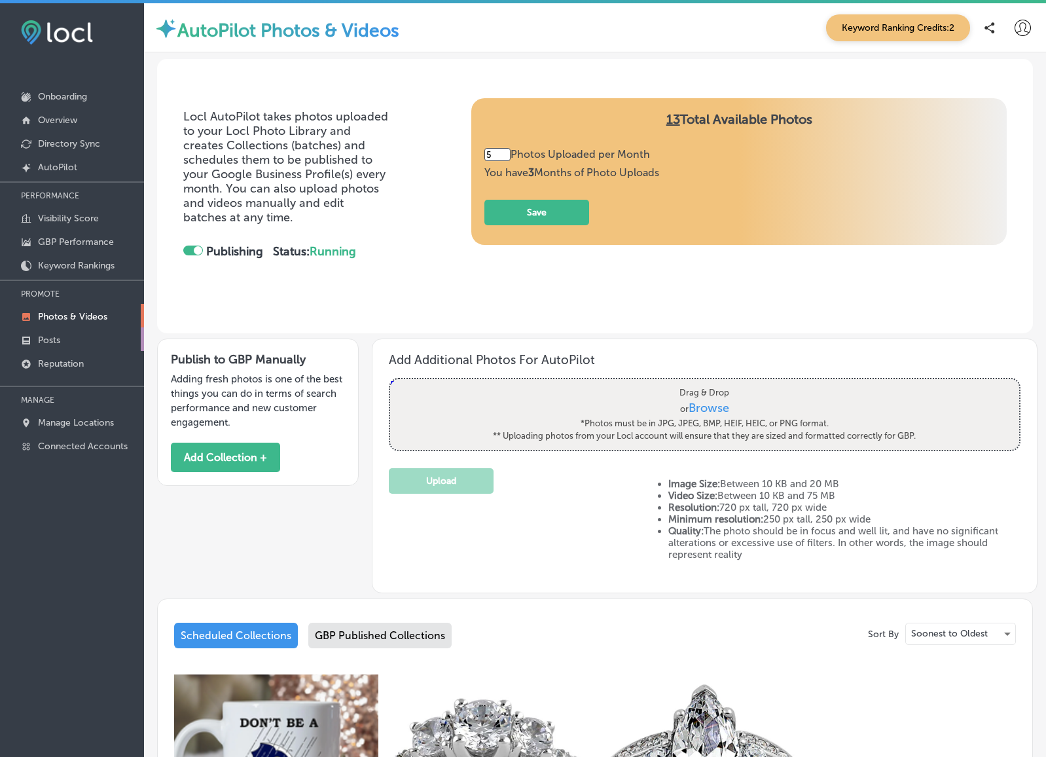
click at [56, 340] on p "Posts" at bounding box center [49, 339] width 22 height 11
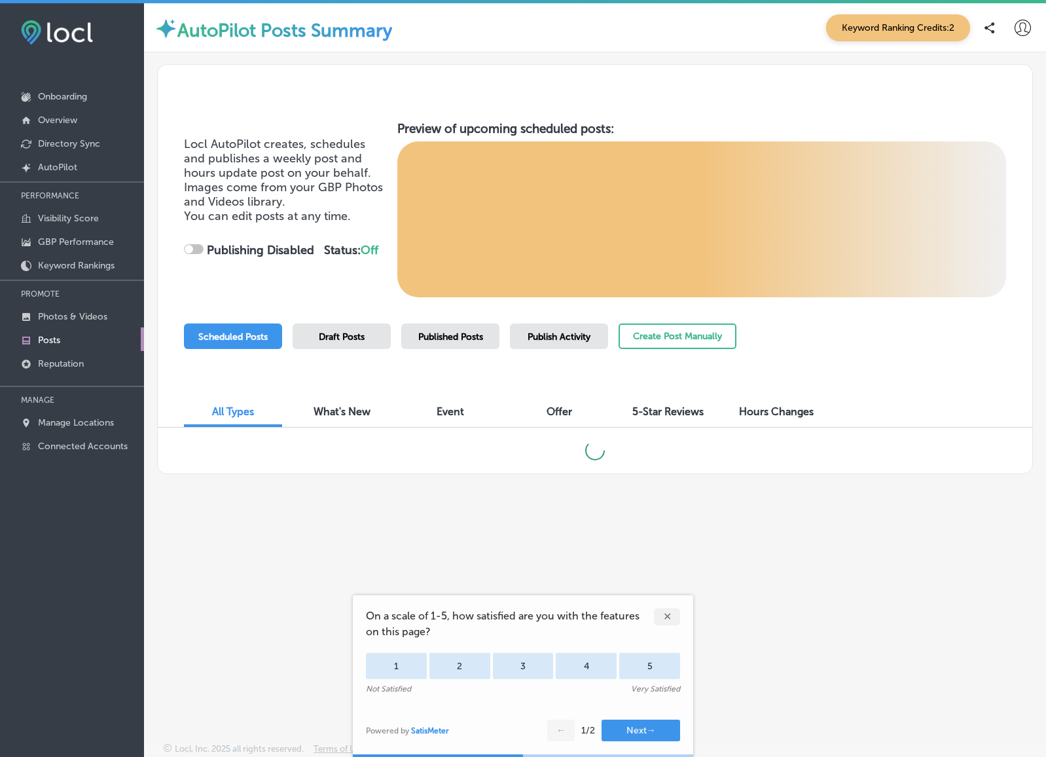
checkbox input "true"
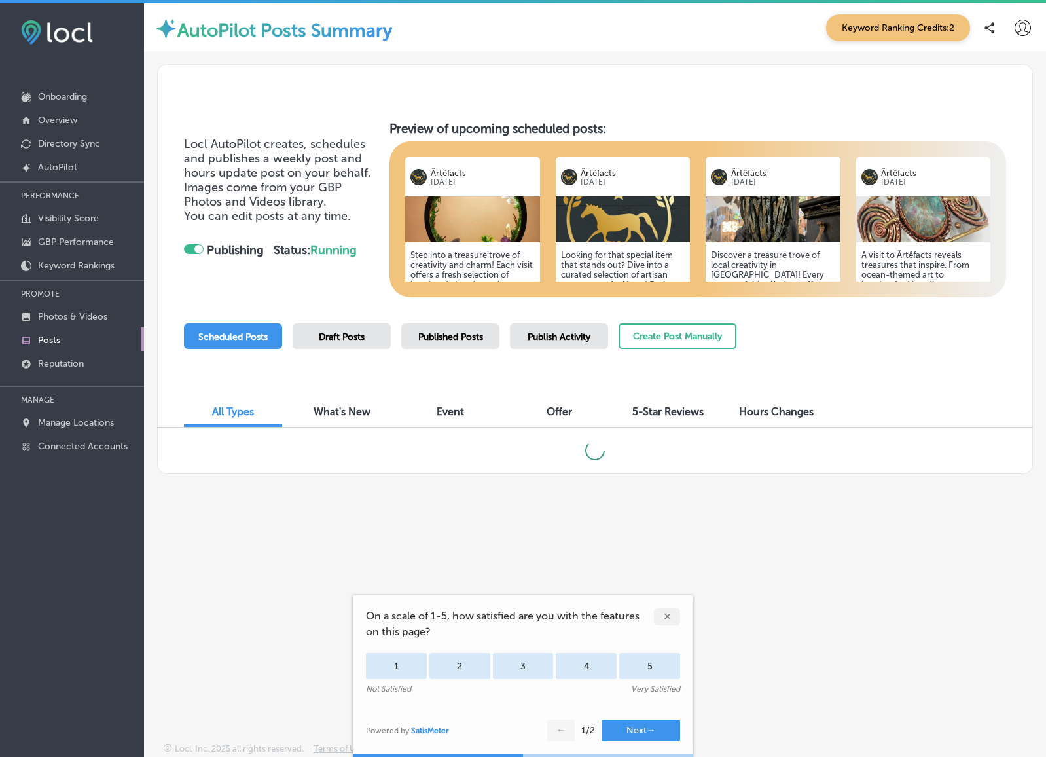
click at [673, 615] on div "✕" at bounding box center [667, 616] width 26 height 17
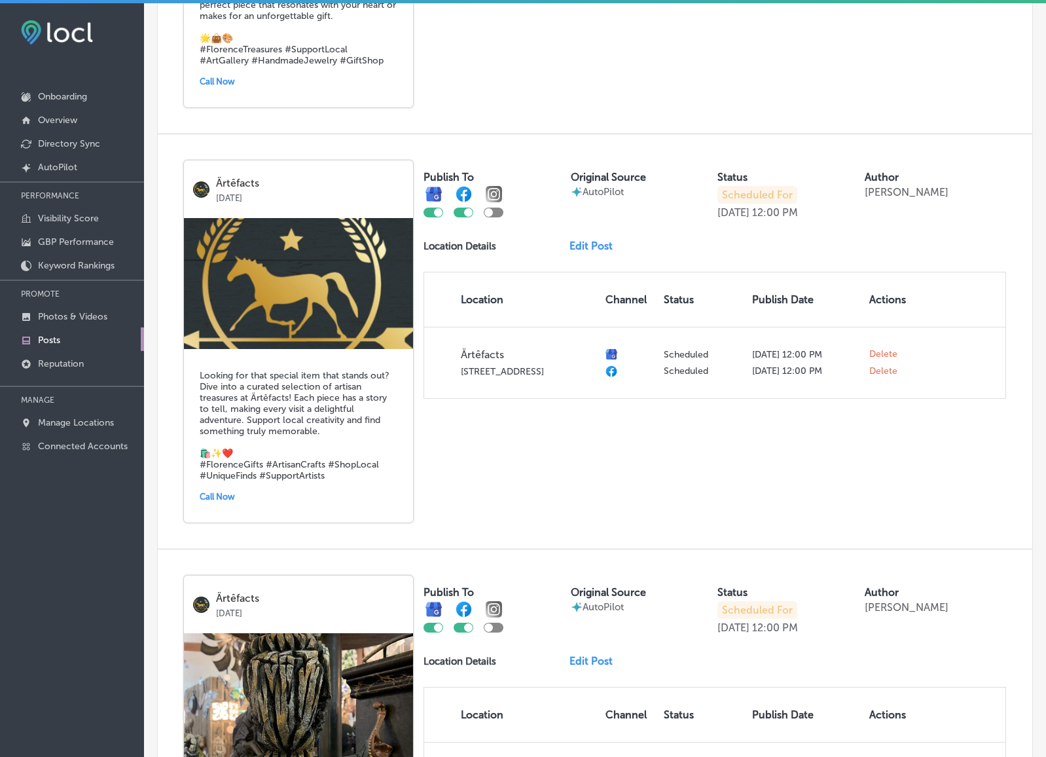
scroll to position [712, 0]
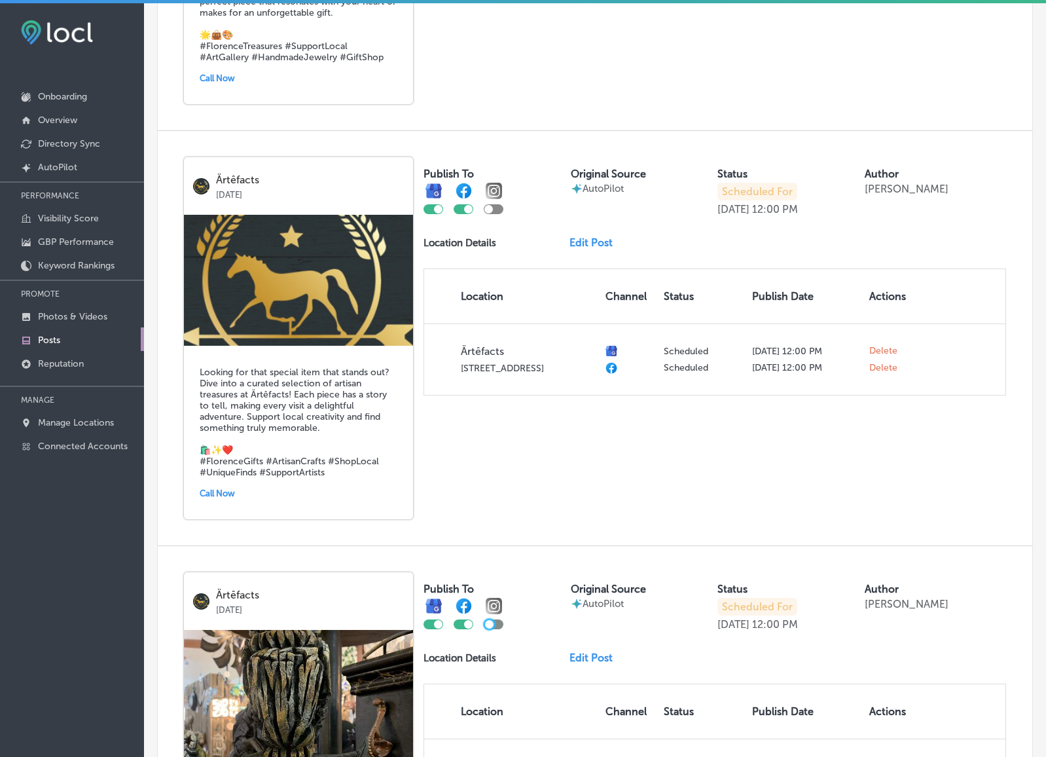
click at [488, 620] on div at bounding box center [489, 624] width 9 height 9
checkbox input "true"
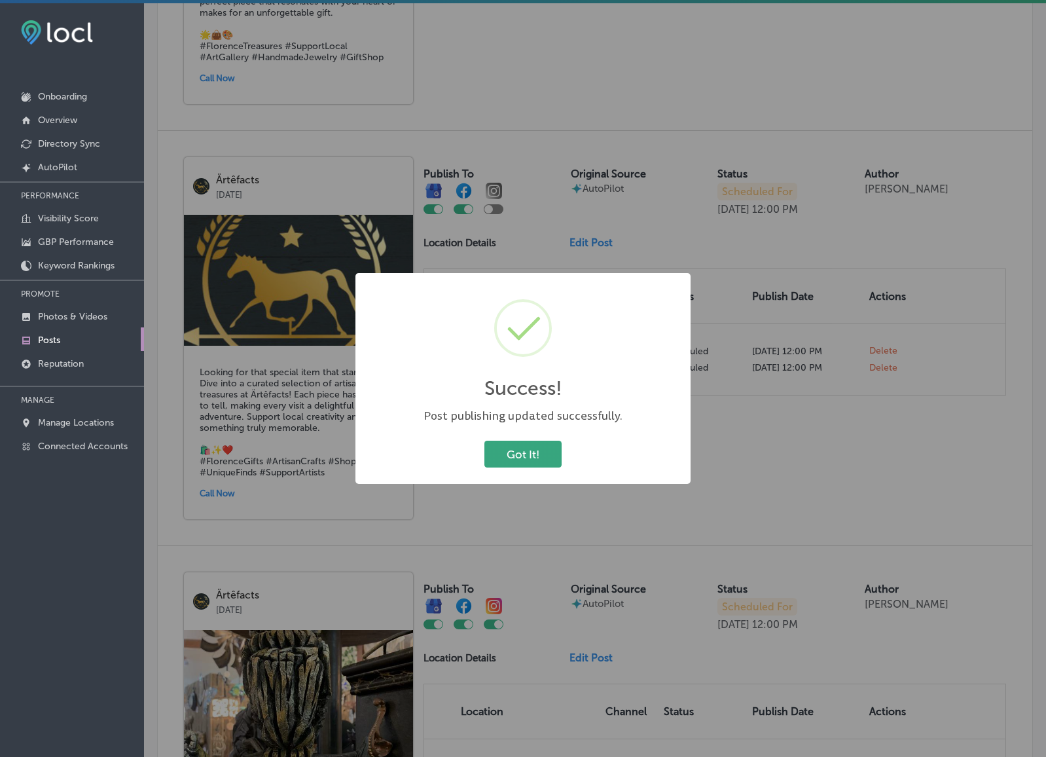
click at [537, 454] on button "Got It!" at bounding box center [522, 454] width 77 height 27
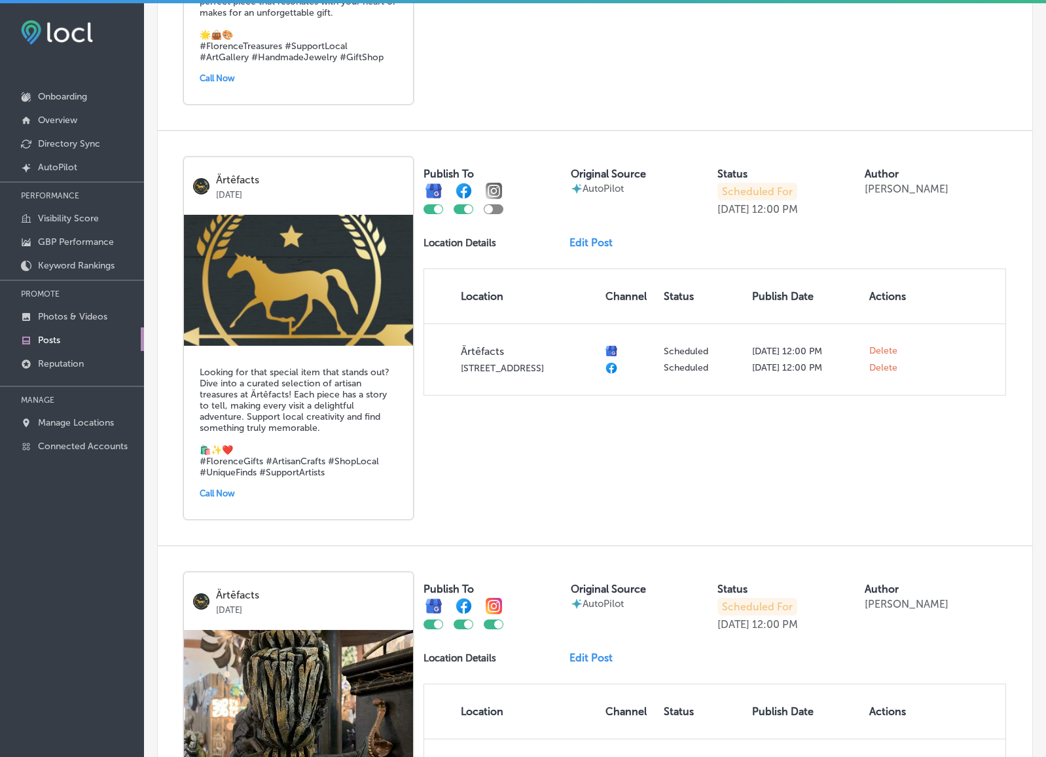
click at [488, 204] on div at bounding box center [494, 209] width 20 height 10
checkbox input "true"
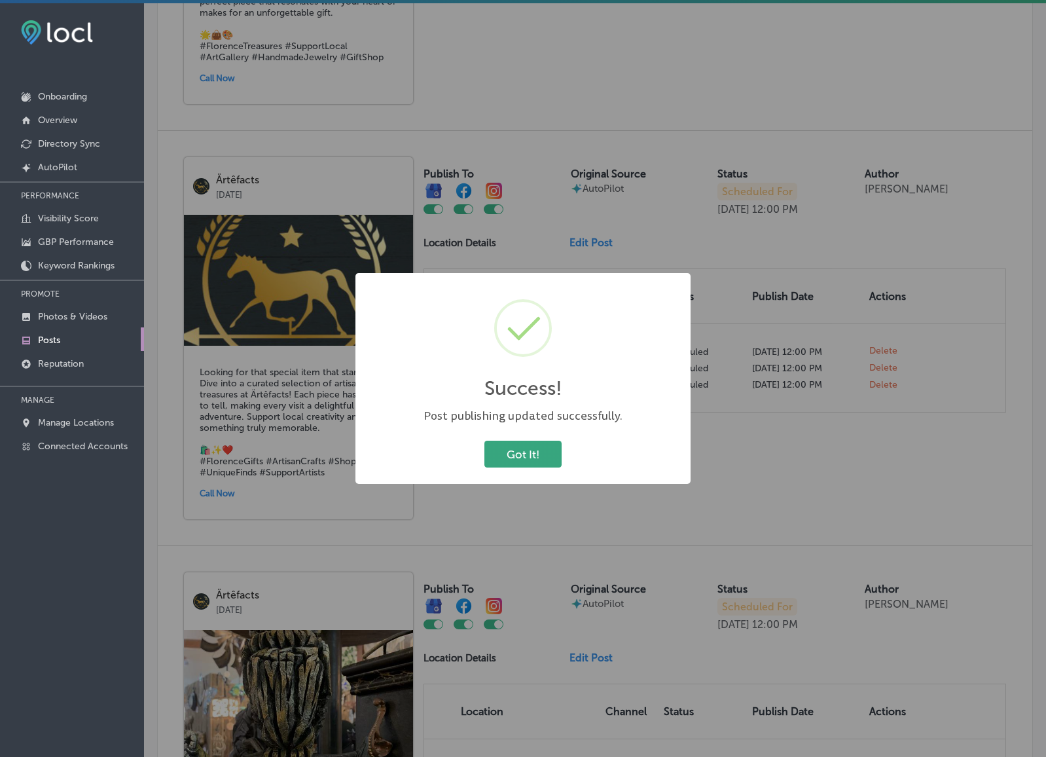
click at [507, 453] on button "Got It!" at bounding box center [522, 454] width 77 height 27
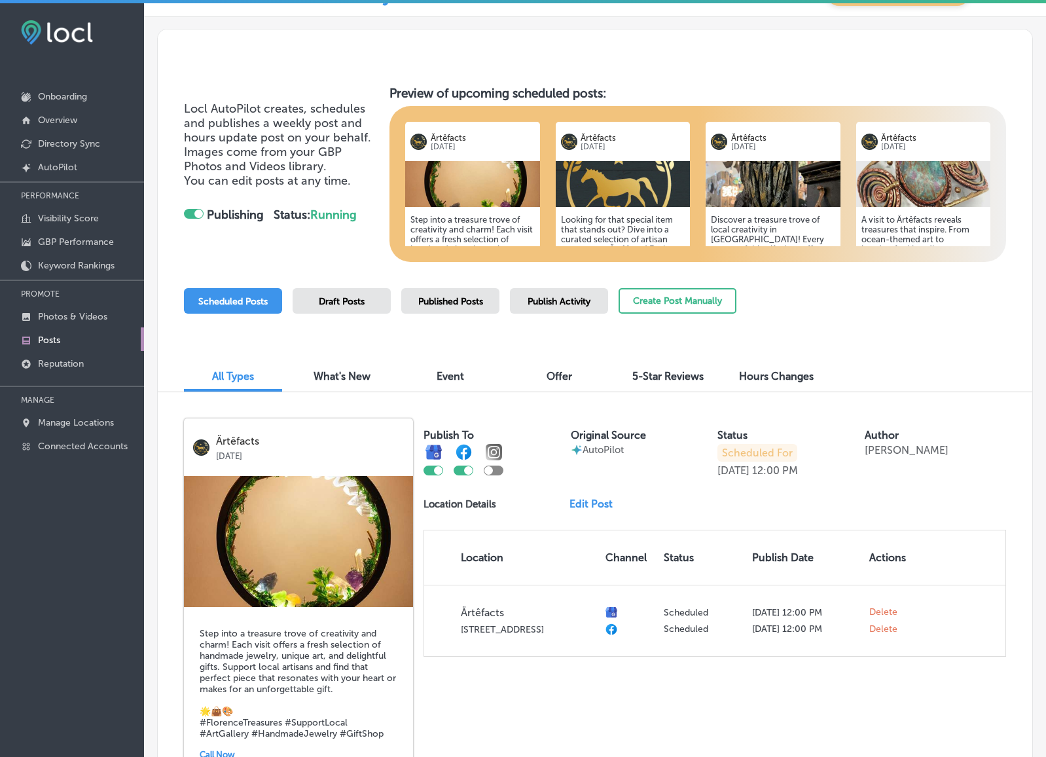
scroll to position [0, 0]
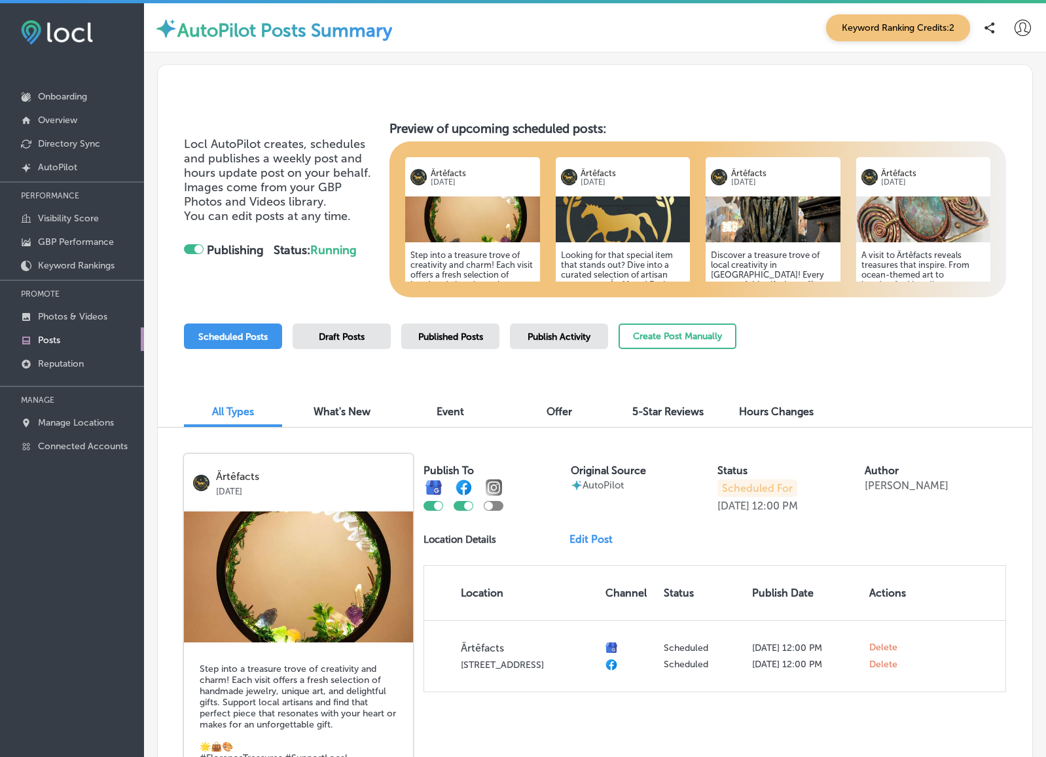
click at [488, 501] on div at bounding box center [488, 505] width 9 height 9
checkbox input "true"
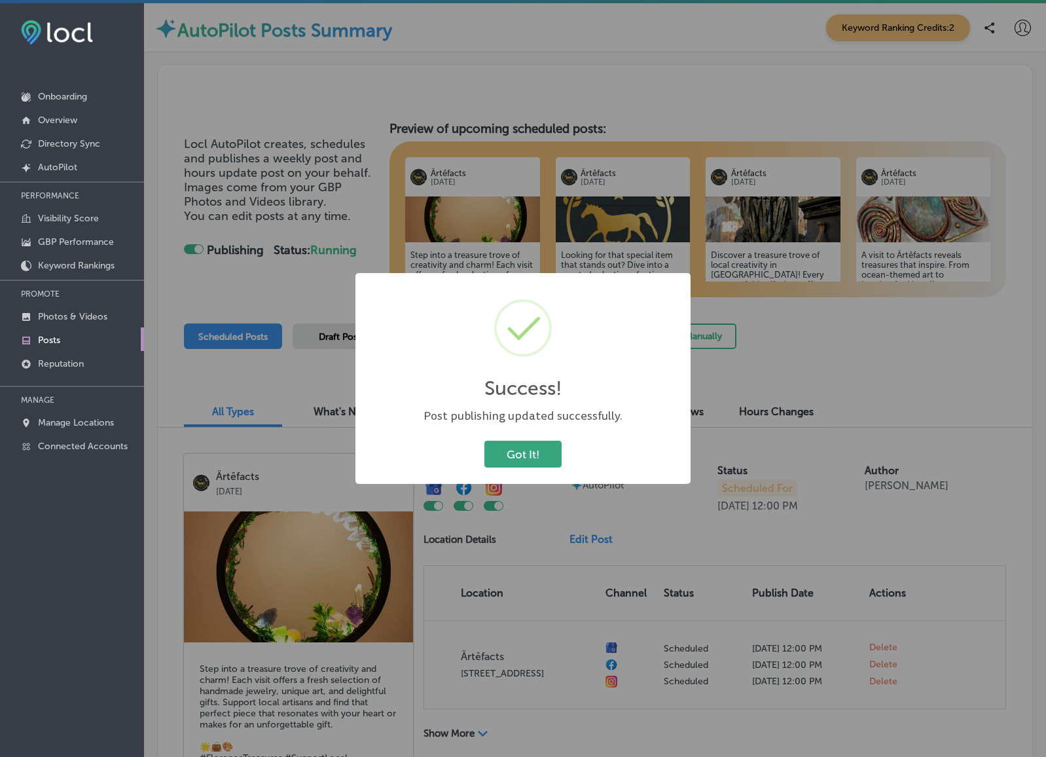
click at [520, 449] on button "Got It!" at bounding box center [522, 454] width 77 height 27
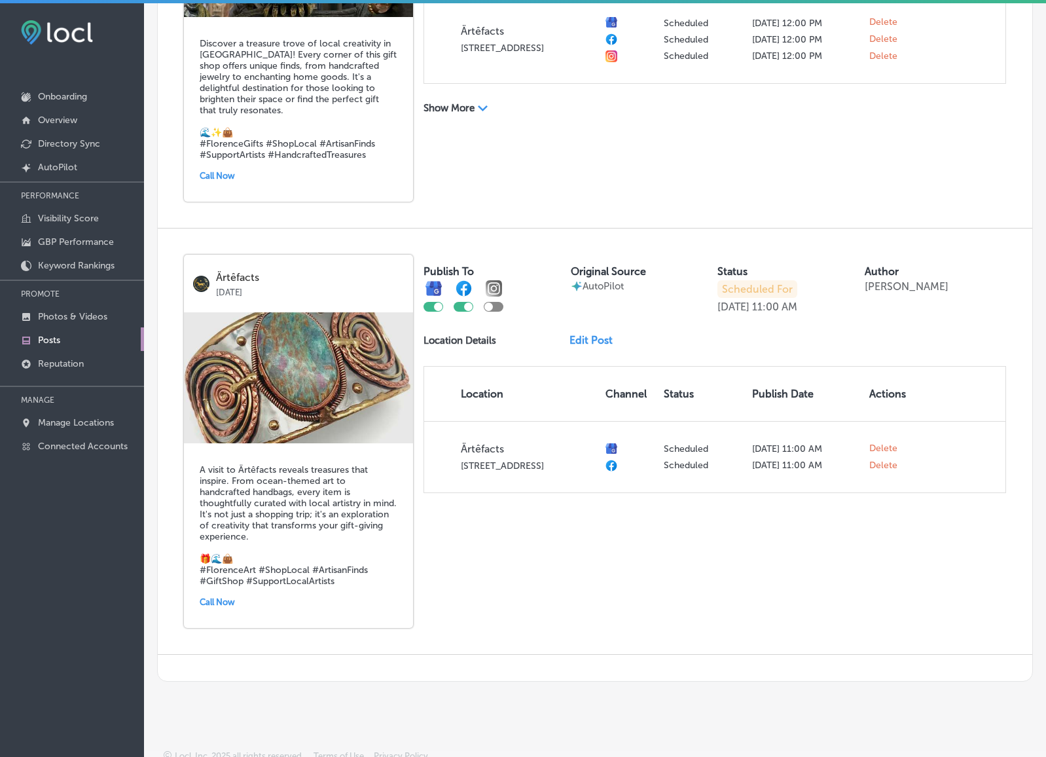
scroll to position [1455, 0]
click at [489, 302] on div at bounding box center [488, 306] width 9 height 9
checkbox input "true"
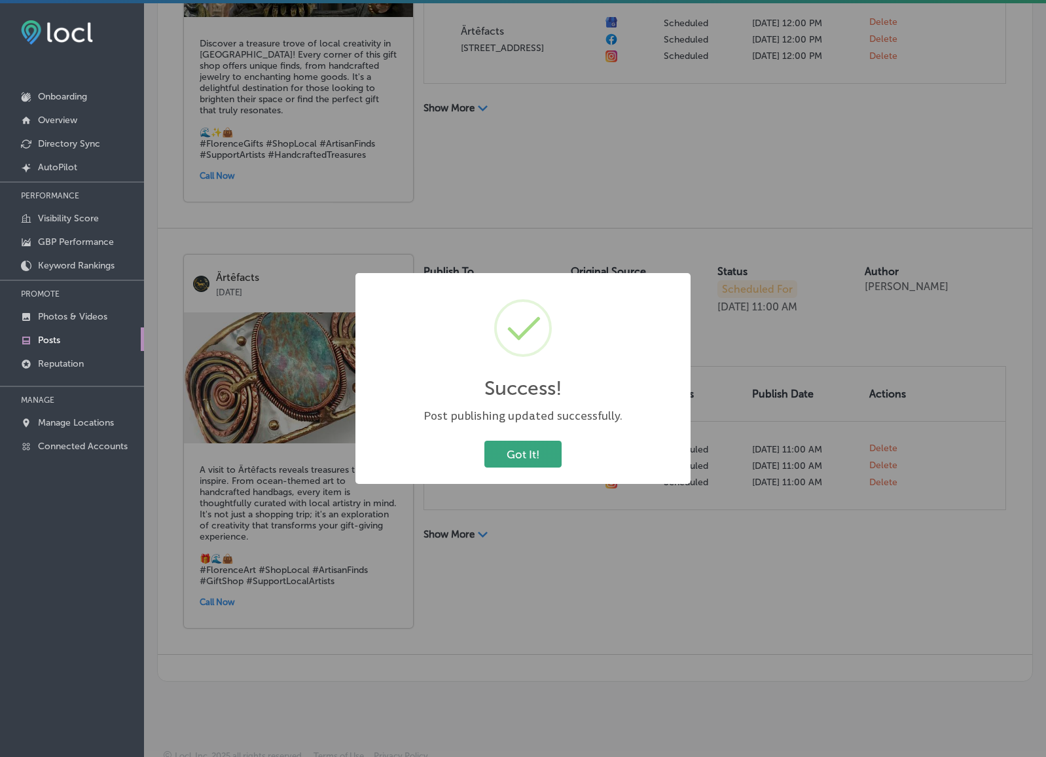
click at [529, 450] on button "Got It!" at bounding box center [522, 454] width 77 height 27
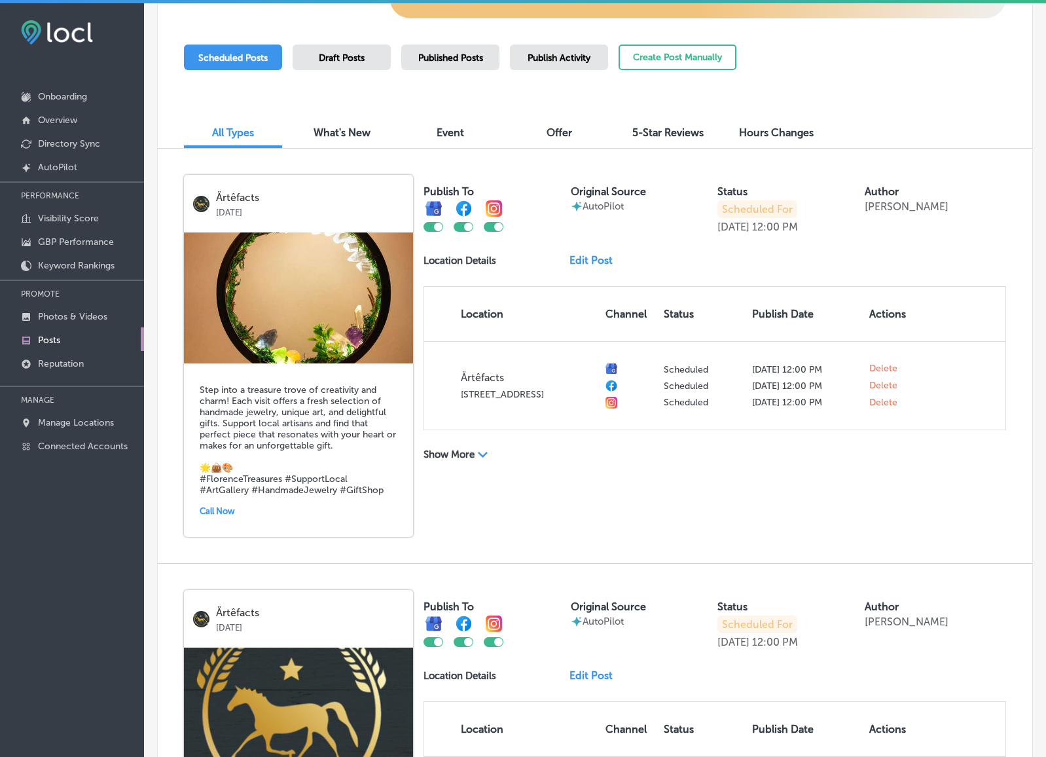
scroll to position [0, 0]
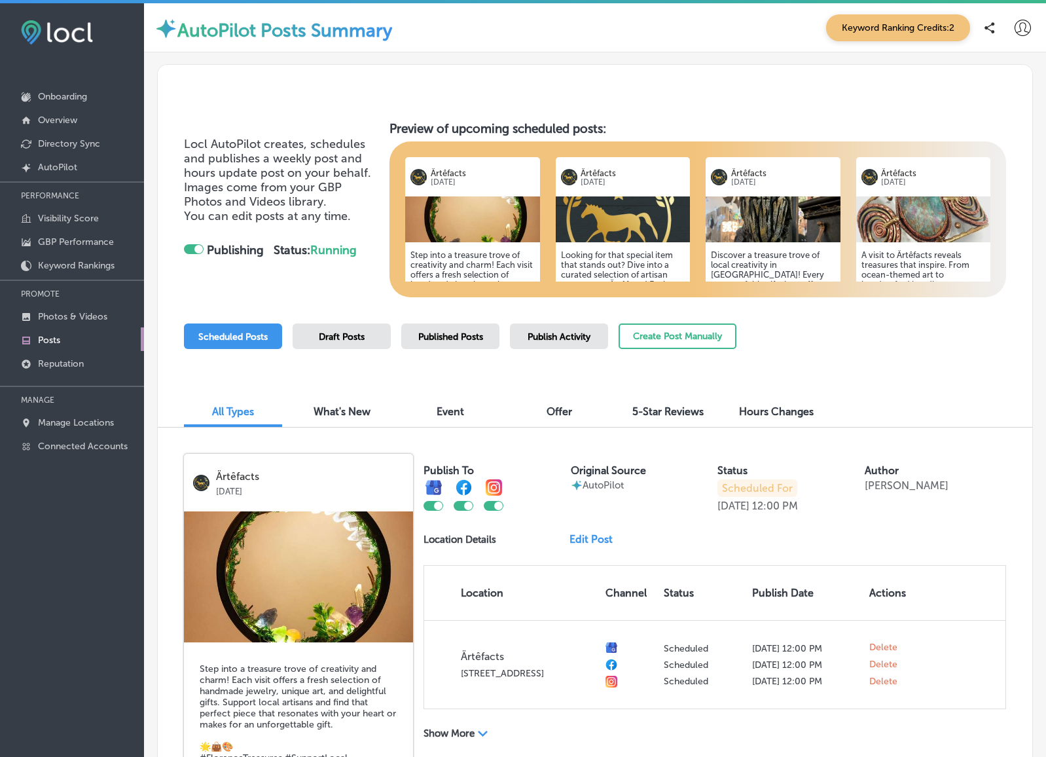
click at [334, 333] on span "Draft Posts" at bounding box center [342, 336] width 46 height 11
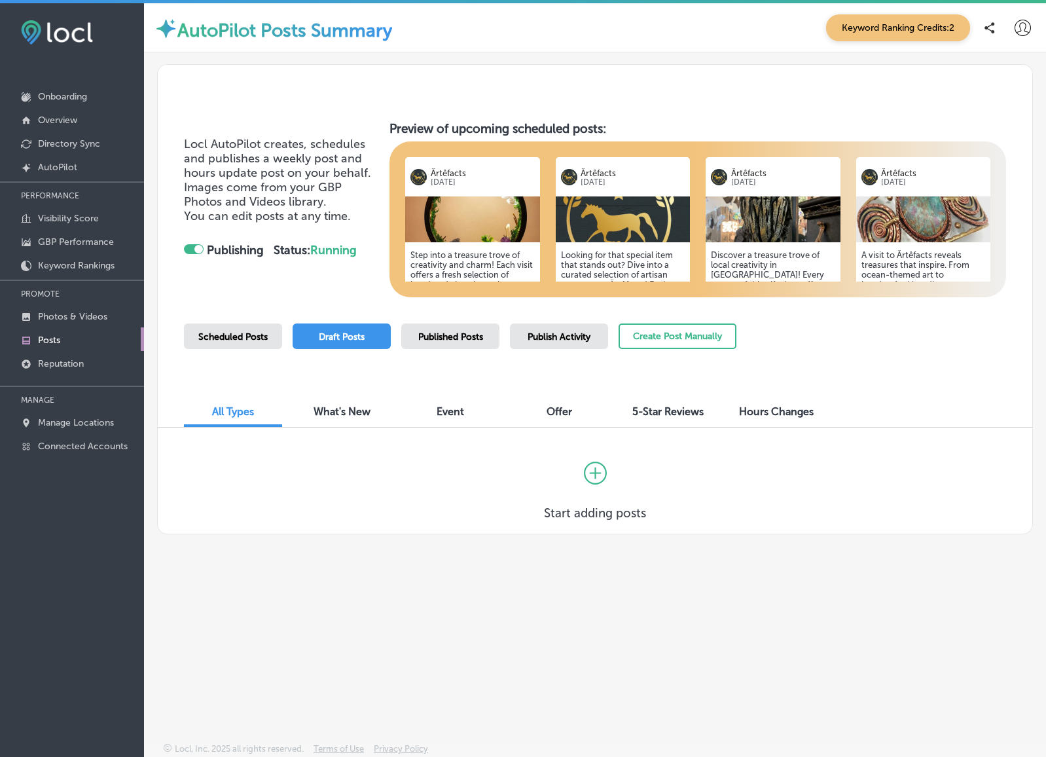
click at [443, 334] on span "Published Posts" at bounding box center [450, 336] width 65 height 11
